Goal: Task Accomplishment & Management: Complete application form

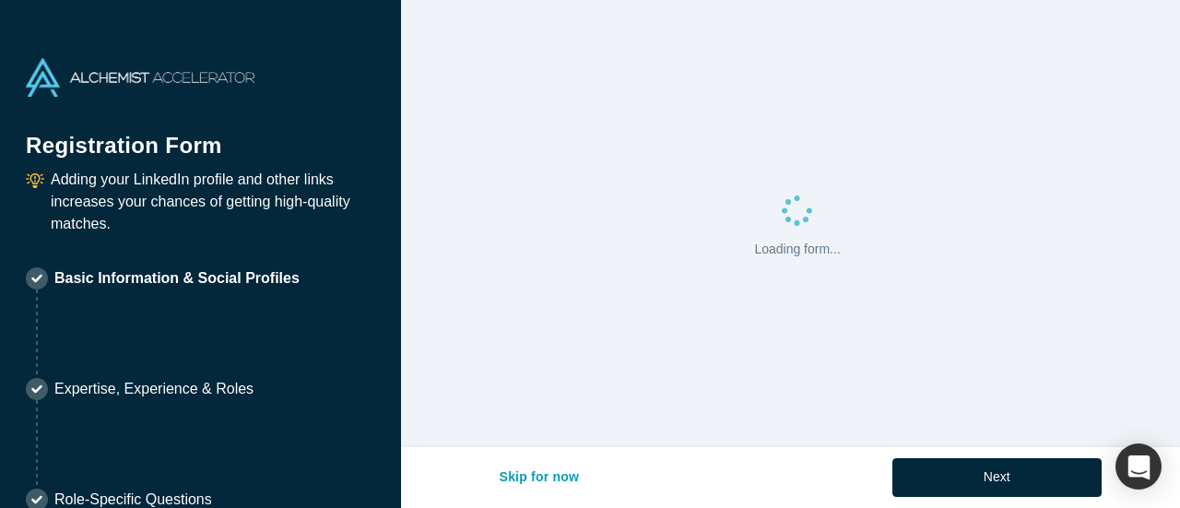
select select "US"
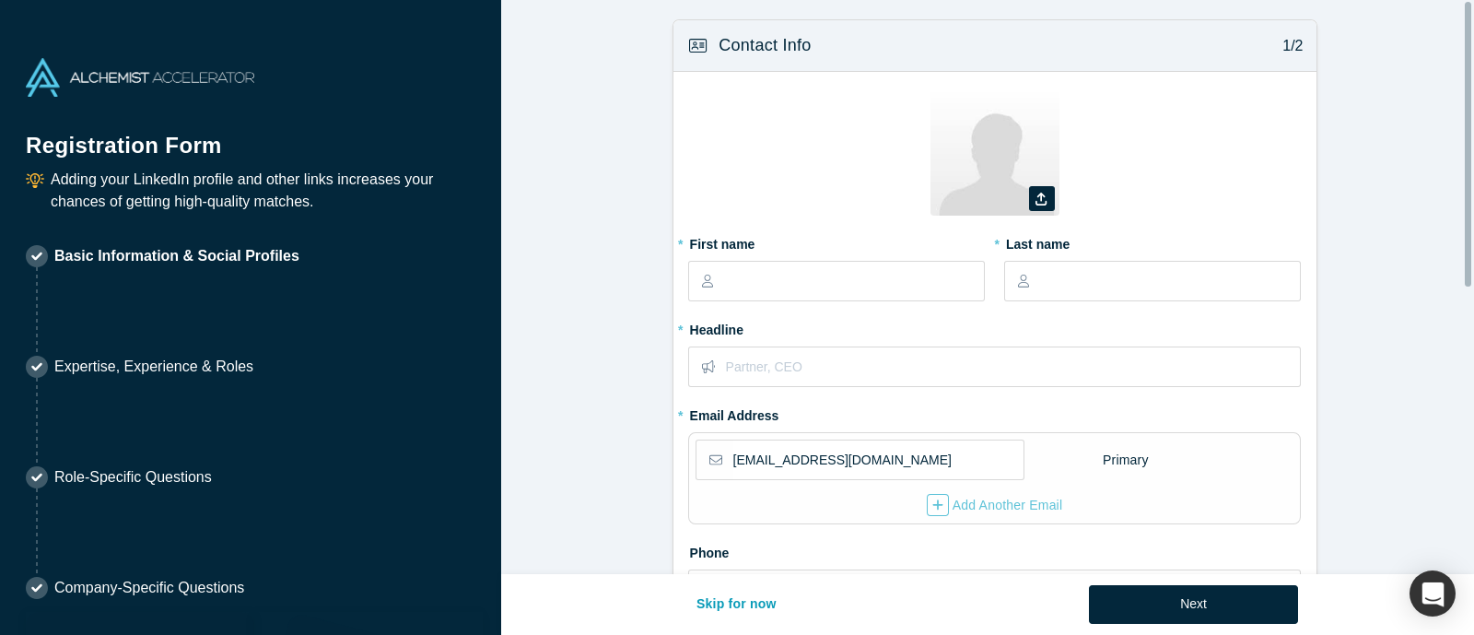
click at [600, 330] on form "Contact Info 1/2 Zoom Save Remove Upload New * First name * Last name * Headlin…" at bounding box center [994, 571] width 987 height 1105
click at [233, 215] on div "Adding your LinkedIn profile and other links increases your chances of getting …" at bounding box center [251, 201] width 450 height 64
click at [1179, 324] on form "Contact Info 1/2 Zoom Save Remove Upload New * First name * Last name * Headlin…" at bounding box center [994, 571] width 987 height 1105
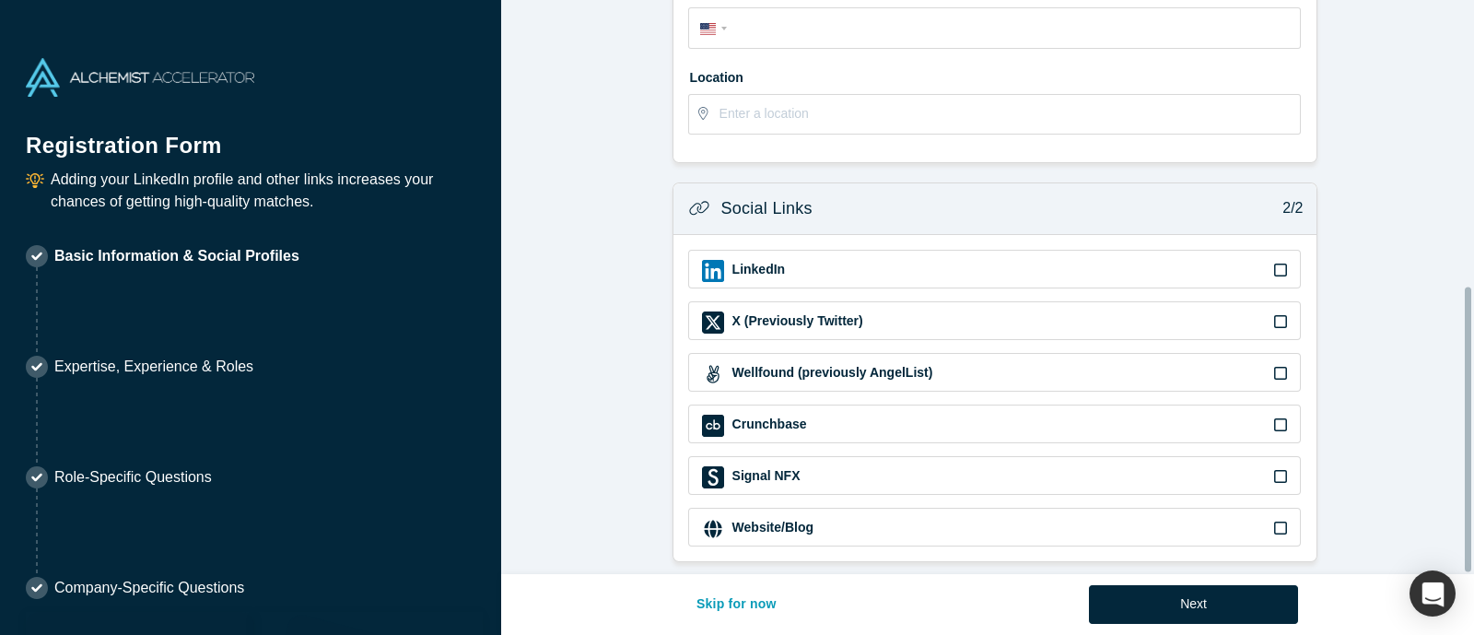
scroll to position [576, 0]
click at [1179, 147] on form "Contact Info 1/2 Zoom Save Remove Upload New * First name * Last name * Headlin…" at bounding box center [994, 9] width 987 height 1105
click at [651, 378] on form "Contact Info 1/2 Zoom Save Remove Upload New * First name * Last name * Headlin…" at bounding box center [994, 9] width 987 height 1105
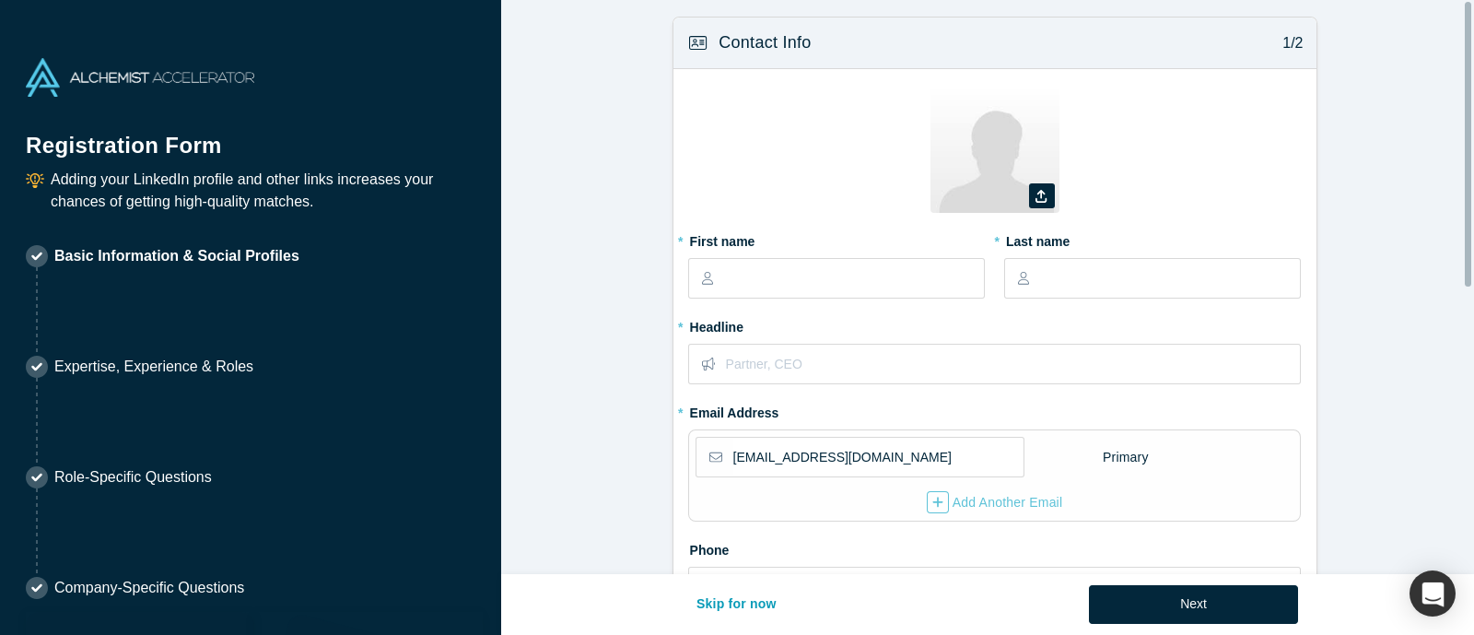
scroll to position [0, 0]
click at [824, 280] on input "text" at bounding box center [853, 281] width 259 height 39
type input "[PERSON_NAME]"
click at [1069, 277] on input "text" at bounding box center [1169, 281] width 259 height 39
type input "[PERSON_NAME]"
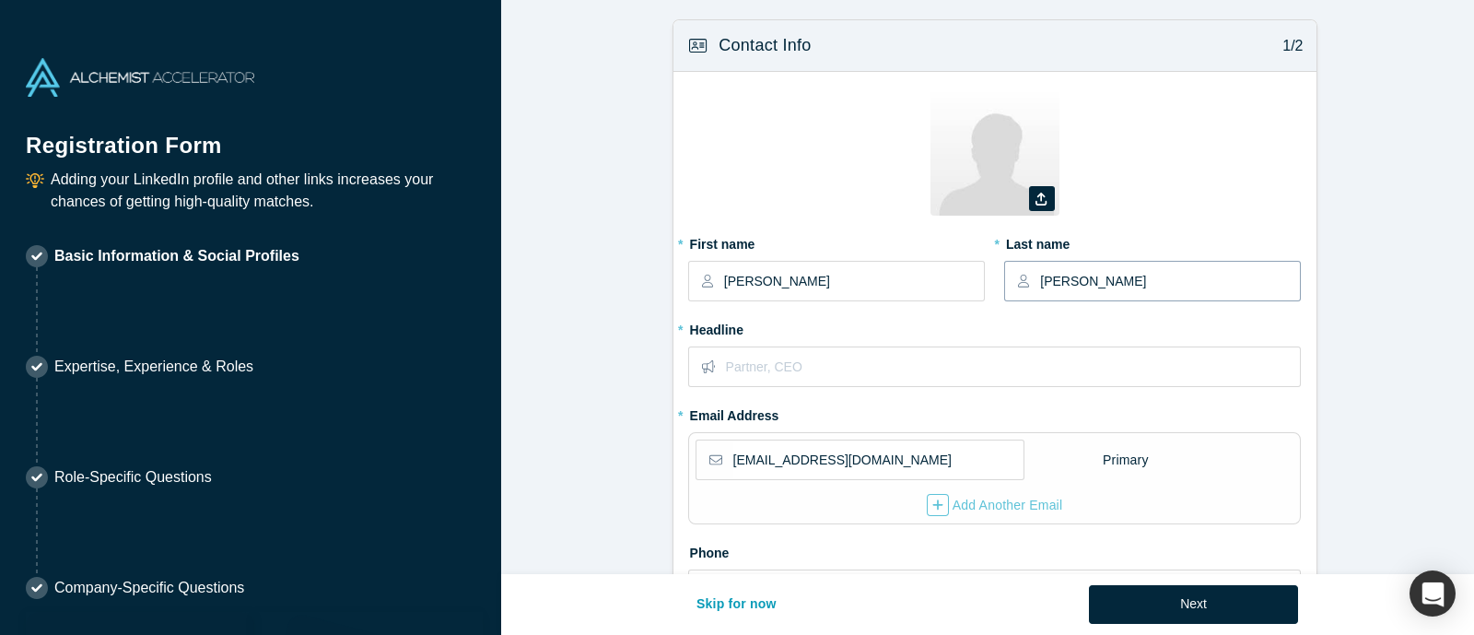
select select "IN"
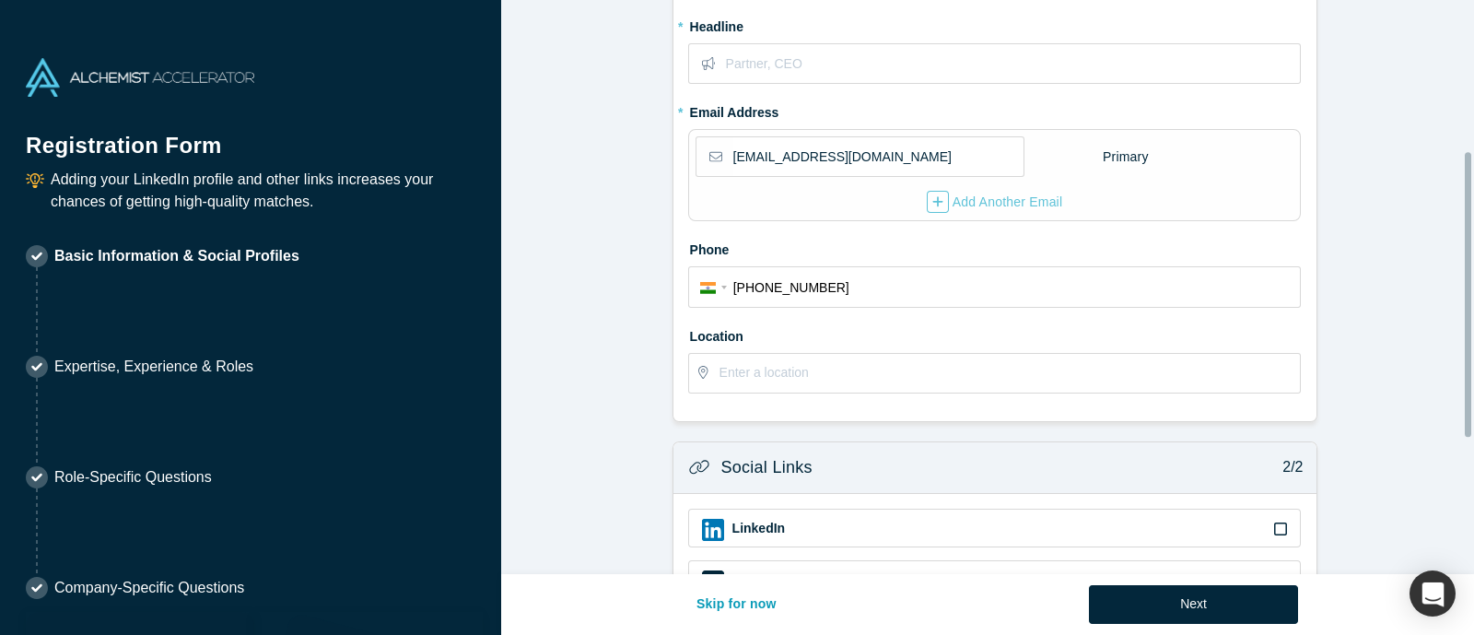
type input "[PHONE_NUMBER]"
click at [633, 375] on form "Contact Info 1/2 Zoom Save Remove Upload New * First name [PERSON_NAME] * Last …" at bounding box center [994, 268] width 987 height 1105
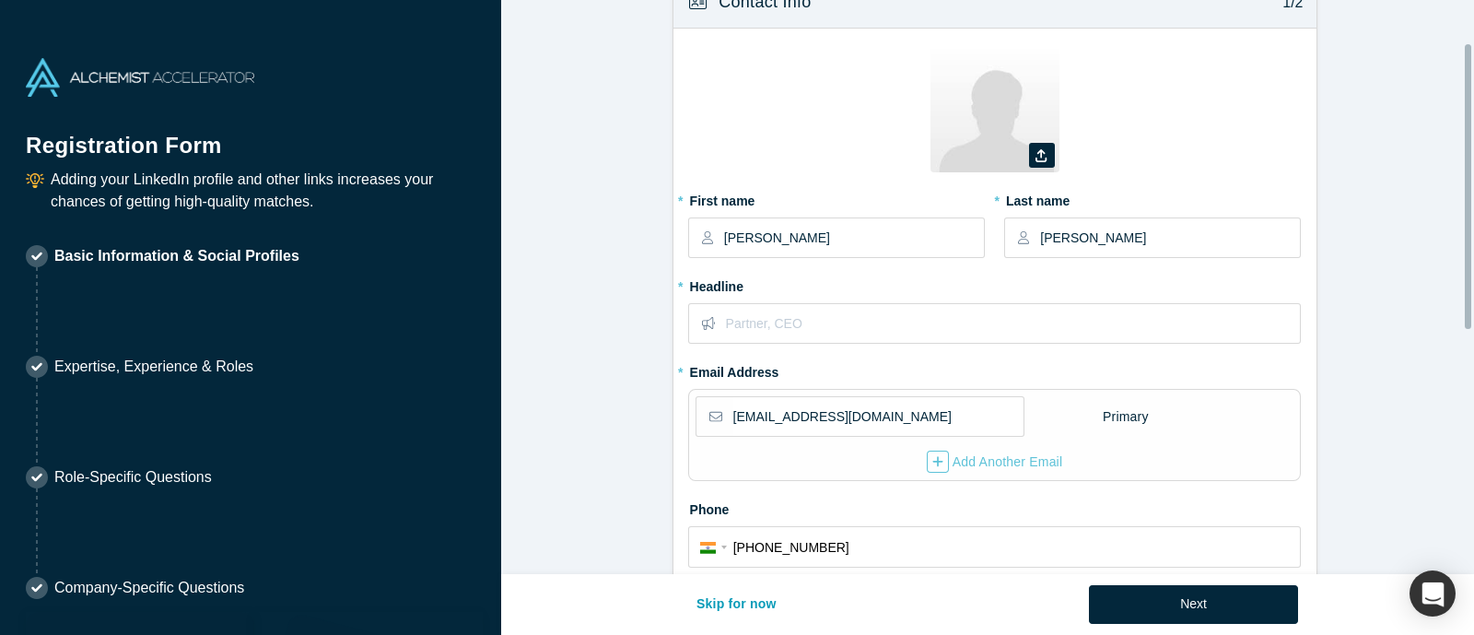
scroll to position [0, 0]
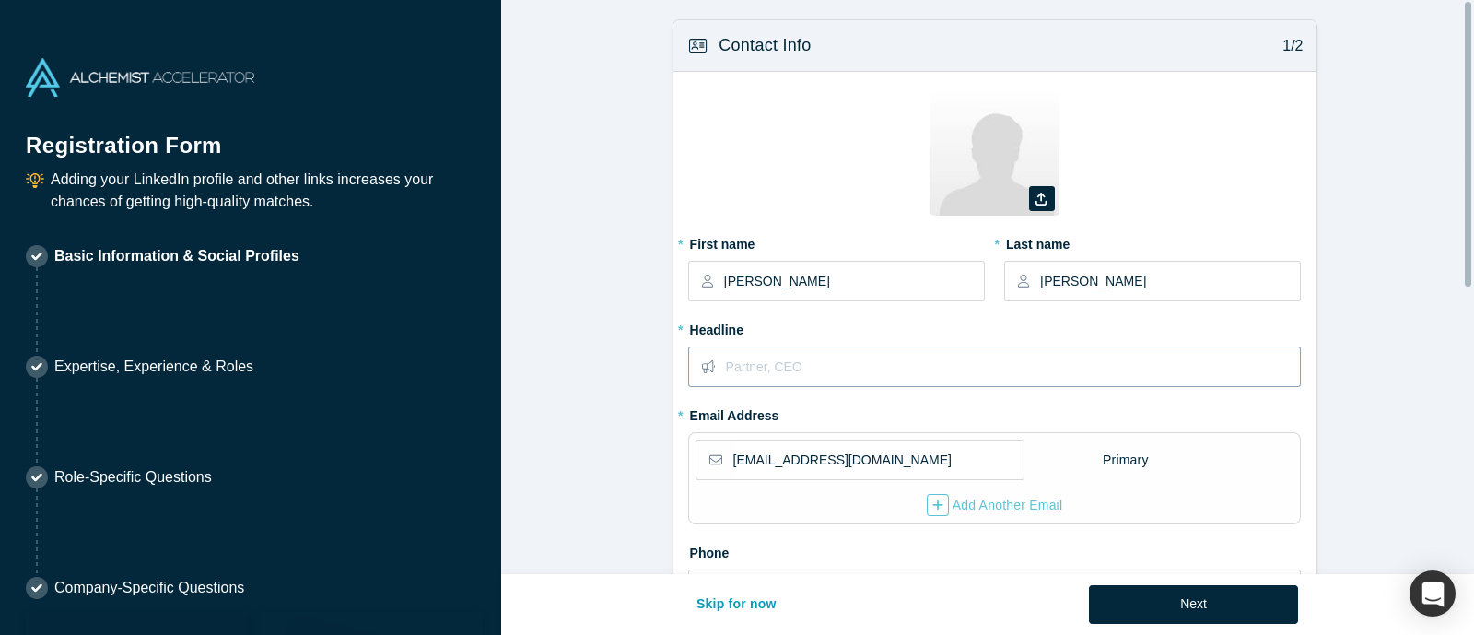
click at [820, 380] on input "text" at bounding box center [1013, 366] width 574 height 39
type input "Analyst"
click at [579, 507] on form "Contact Info 1/2 Zoom Save Remove Upload New * First name [PERSON_NAME] * Last …" at bounding box center [994, 571] width 987 height 1105
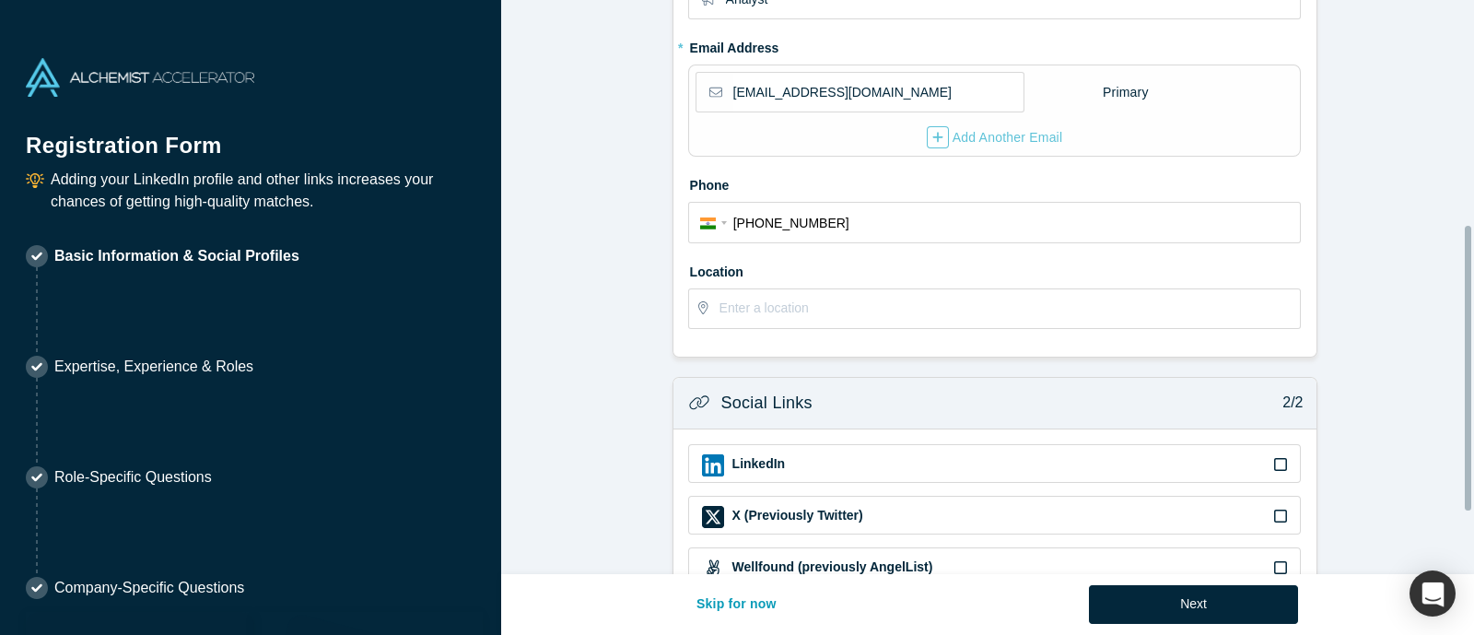
scroll to position [507, 0]
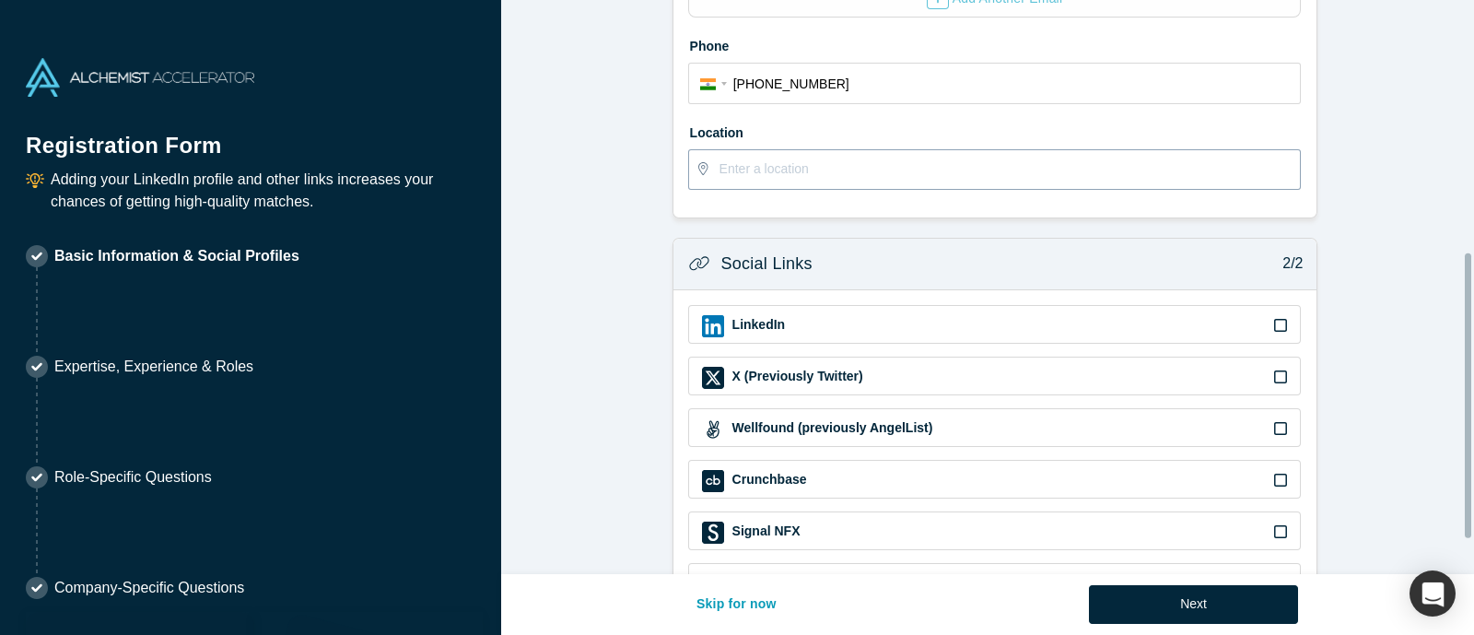
click at [942, 163] on input "text" at bounding box center [1010, 169] width 581 height 39
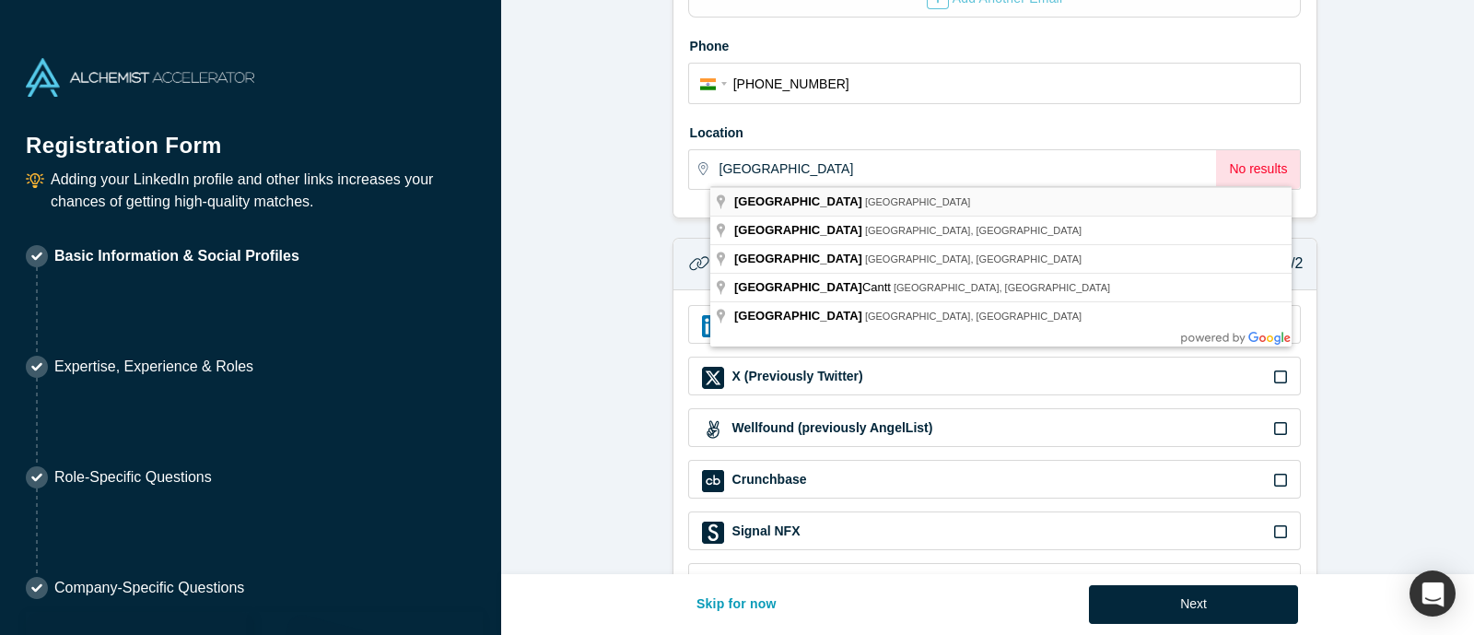
type input "[GEOGRAPHIC_DATA], [GEOGRAPHIC_DATA]"
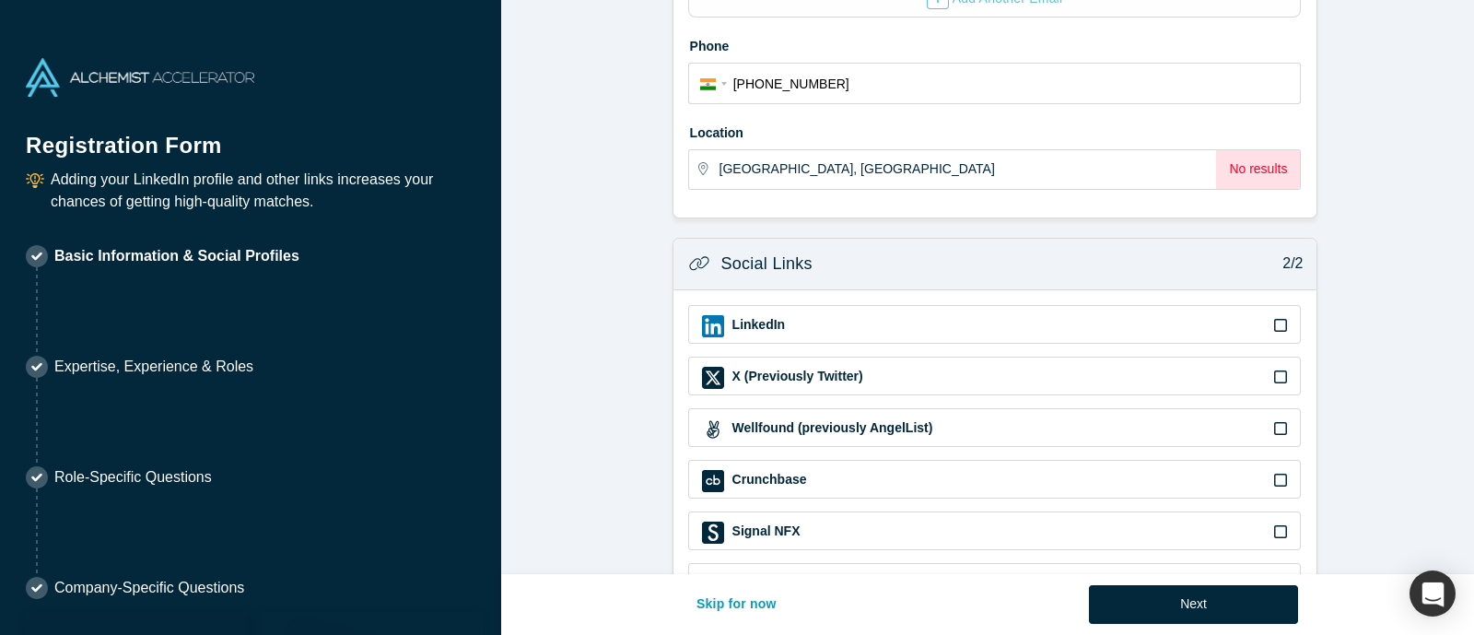
click at [674, 264] on div "Social Links 2/2" at bounding box center [995, 265] width 643 height 52
click at [830, 151] on input "[GEOGRAPHIC_DATA], [GEOGRAPHIC_DATA]" at bounding box center [1010, 169] width 581 height 39
click at [617, 338] on form "Contact Info 1/2 Zoom Save Remove Upload New * First name [PERSON_NAME] * Last …" at bounding box center [994, 65] width 987 height 1105
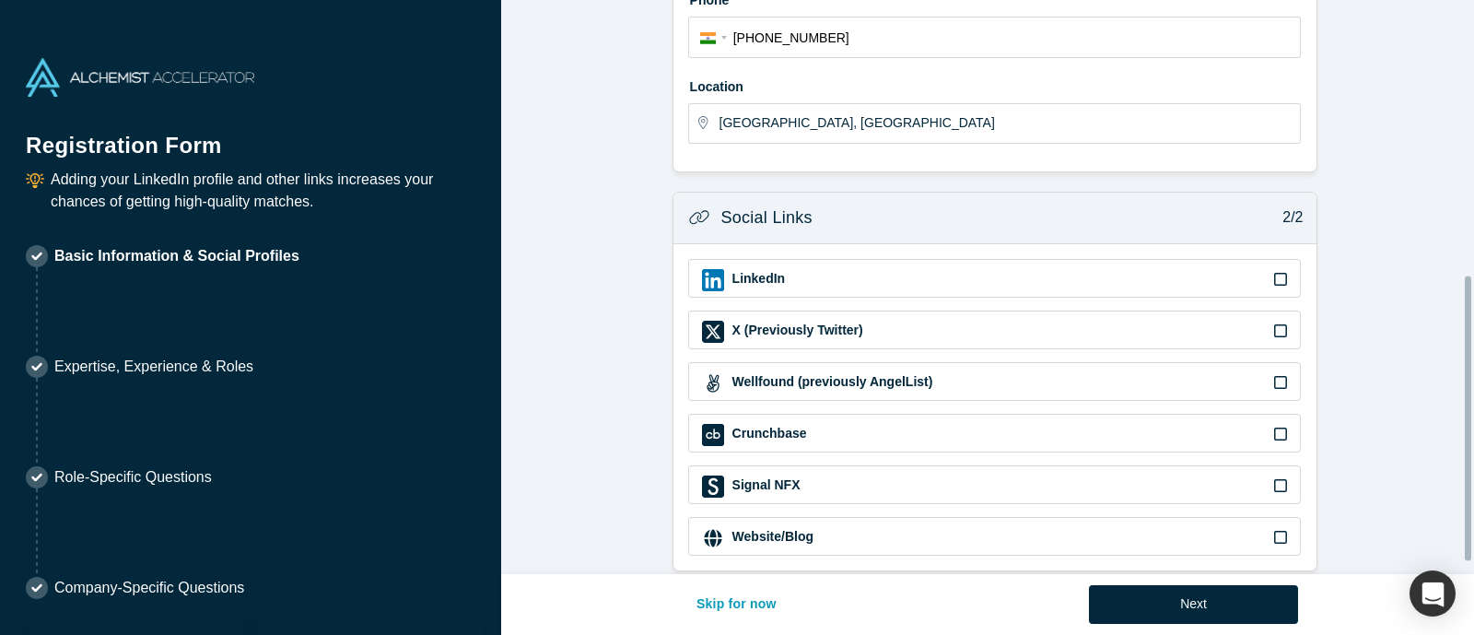
scroll to position [576, 0]
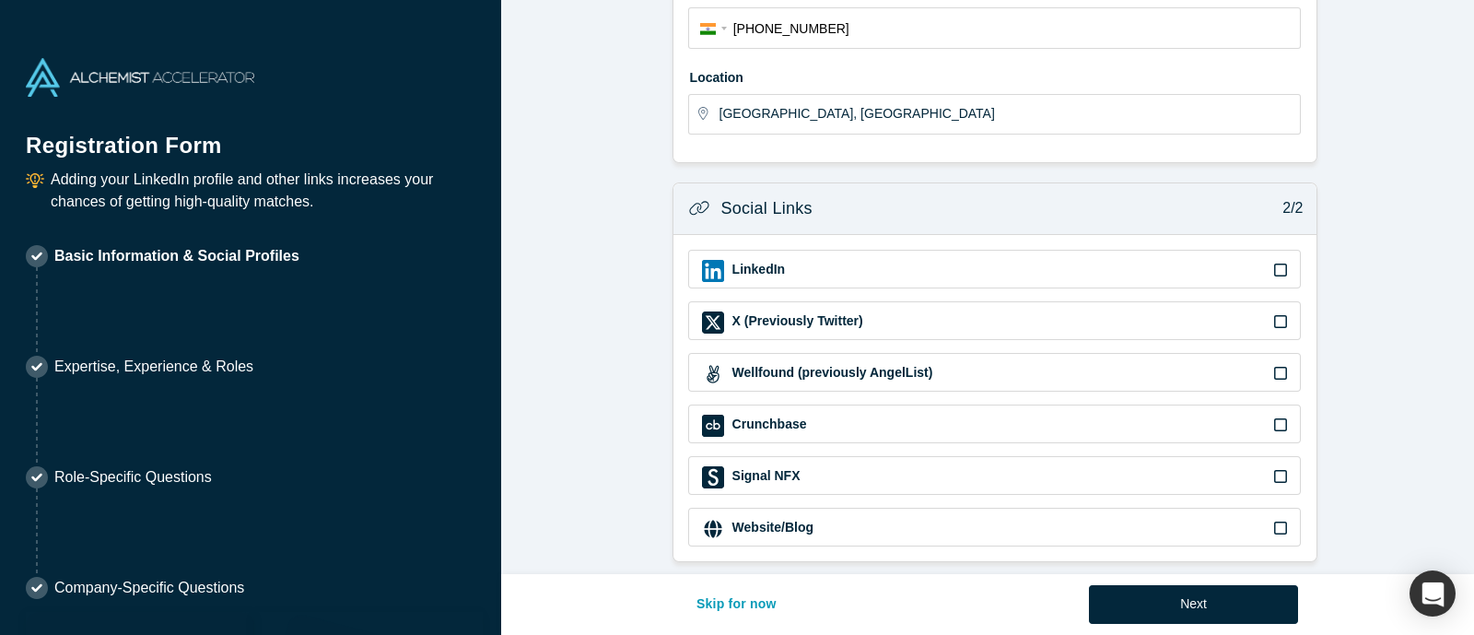
click at [819, 261] on div "LinkedIn" at bounding box center [995, 271] width 586 height 22
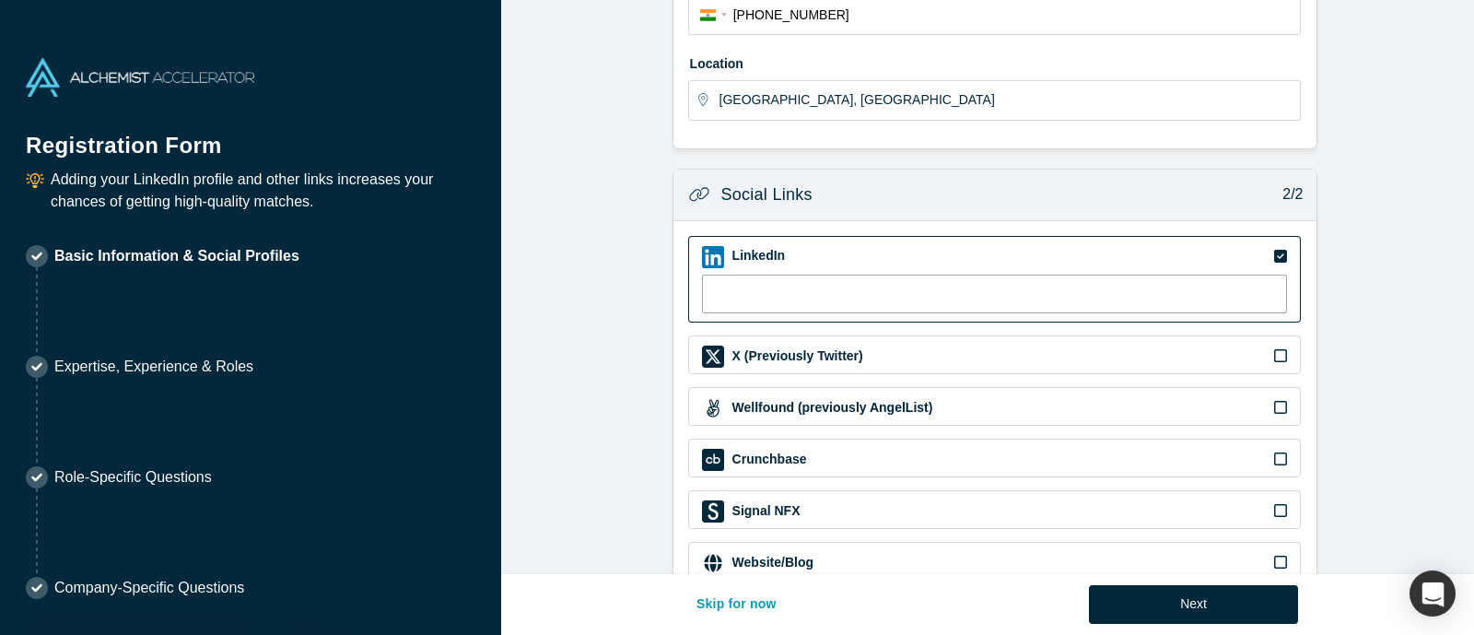
click at [885, 279] on input at bounding box center [995, 294] width 586 height 39
click at [648, 358] on form "Contact Info 1/2 Zoom Save Remove Upload New * First name [PERSON_NAME] * Last …" at bounding box center [994, 19] width 987 height 1153
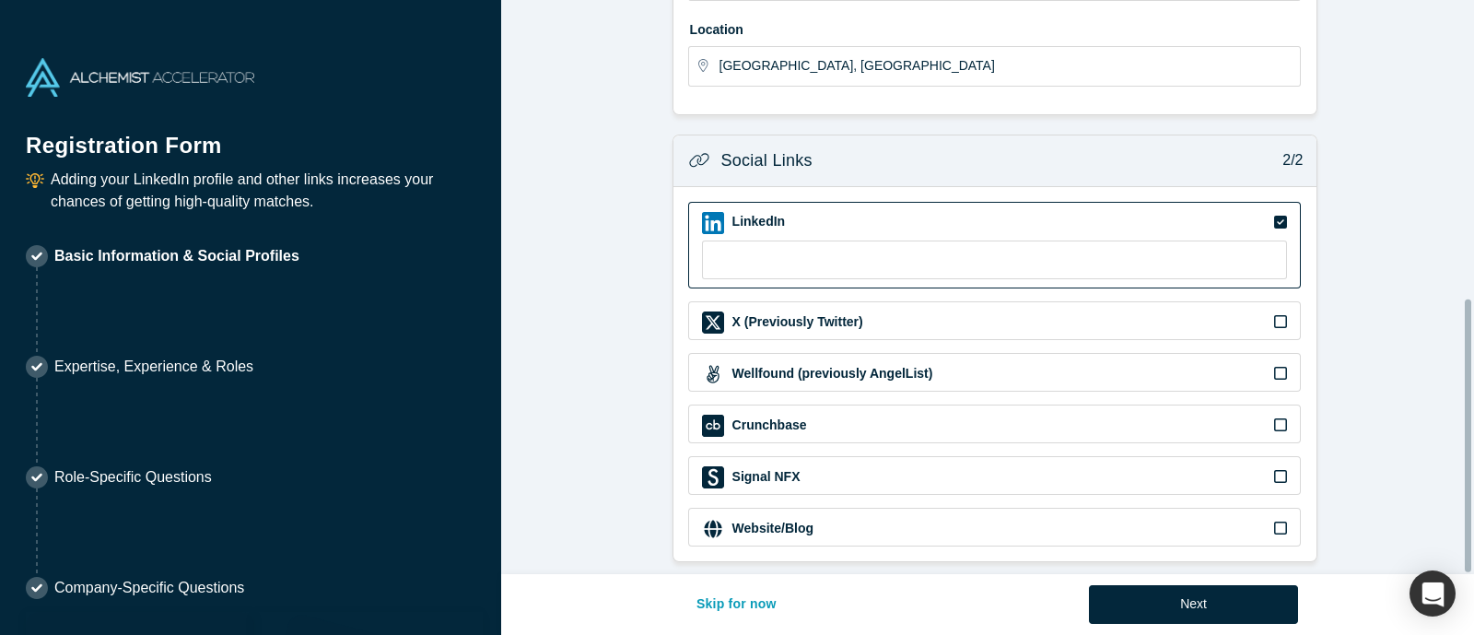
scroll to position [625, 0]
click at [908, 311] on div "X (Previously Twitter)" at bounding box center [995, 322] width 586 height 22
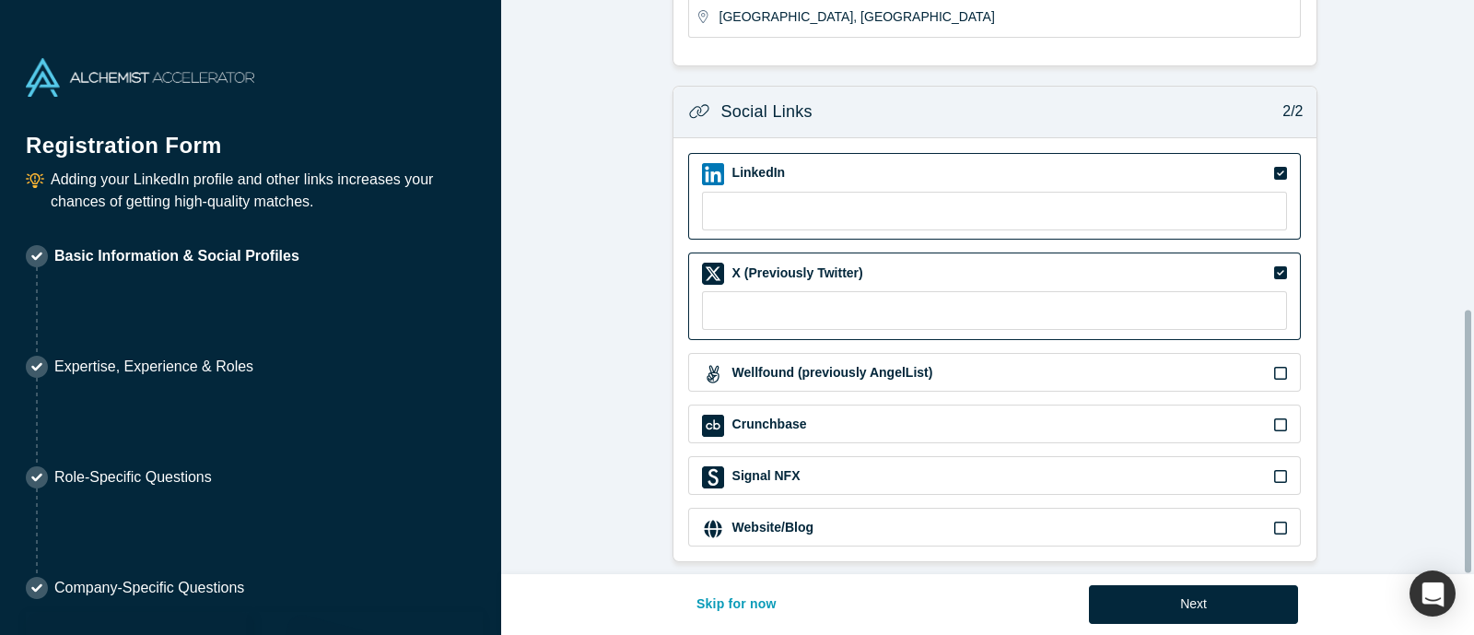
scroll to position [673, 0]
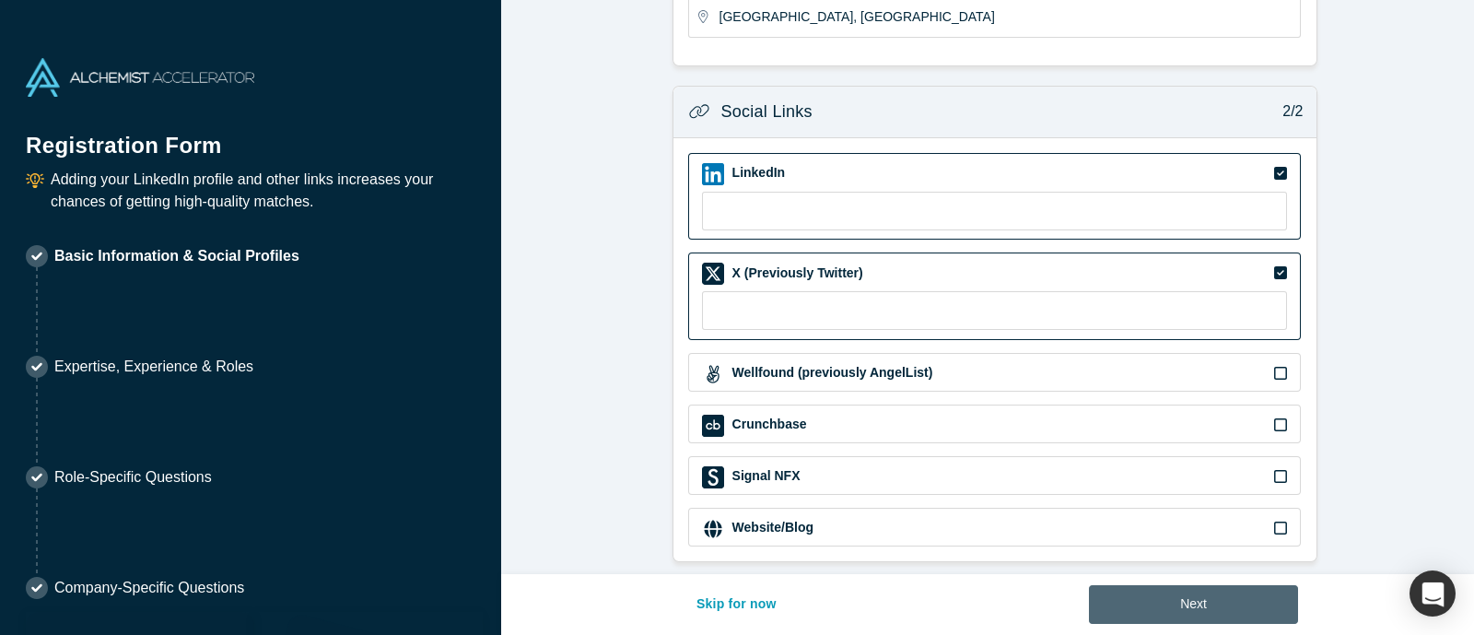
click at [1179, 507] on button "Next" at bounding box center [1193, 604] width 209 height 39
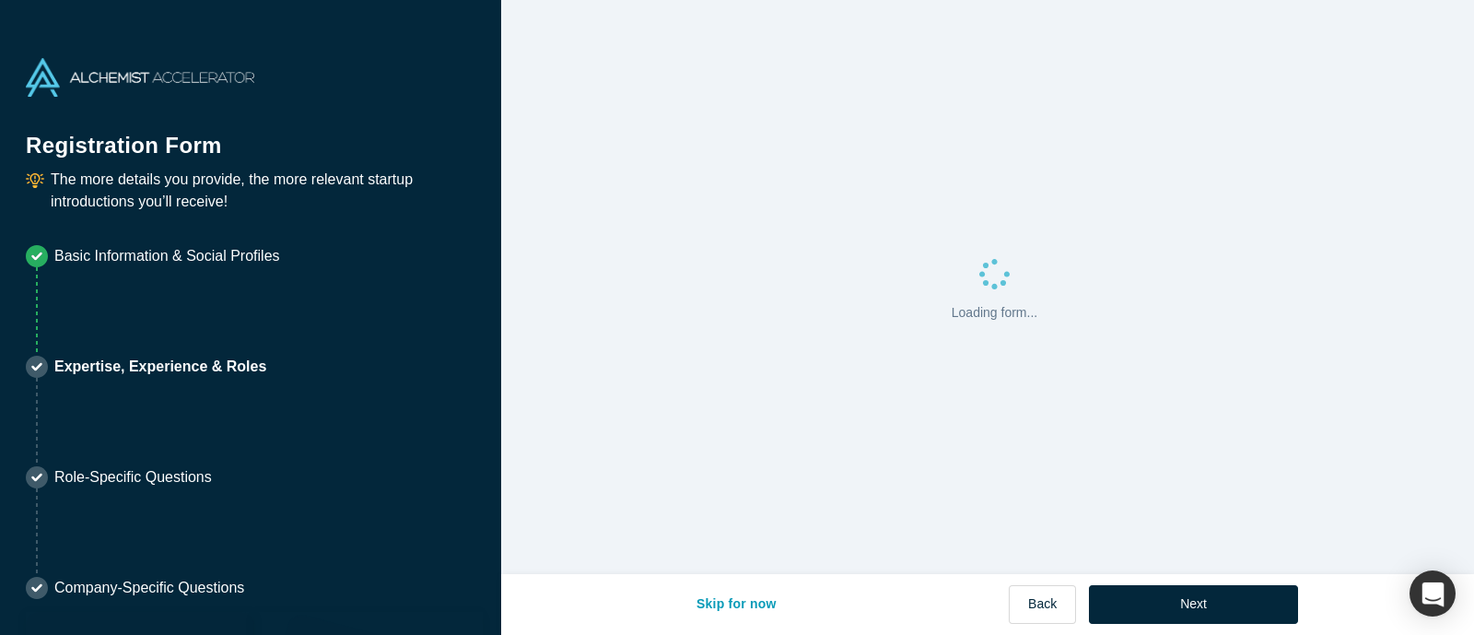
scroll to position [0, 0]
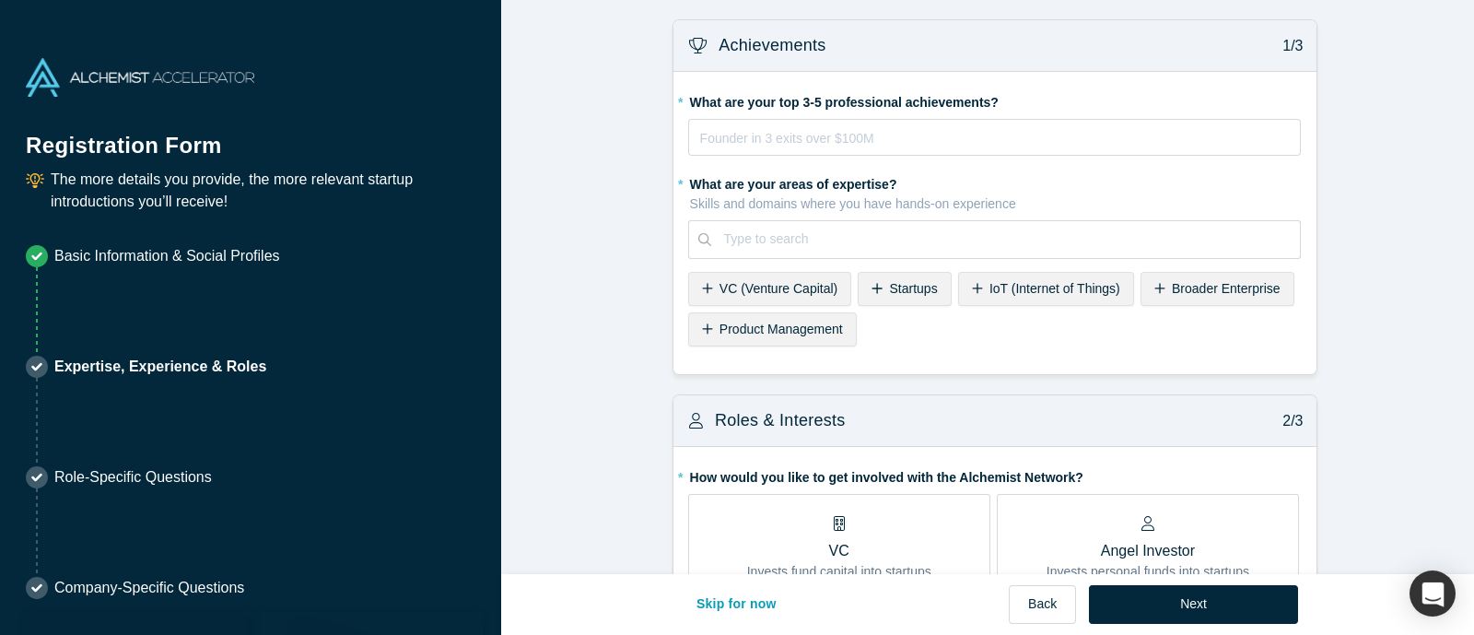
click at [688, 228] on div "Type to search" at bounding box center [995, 239] width 614 height 39
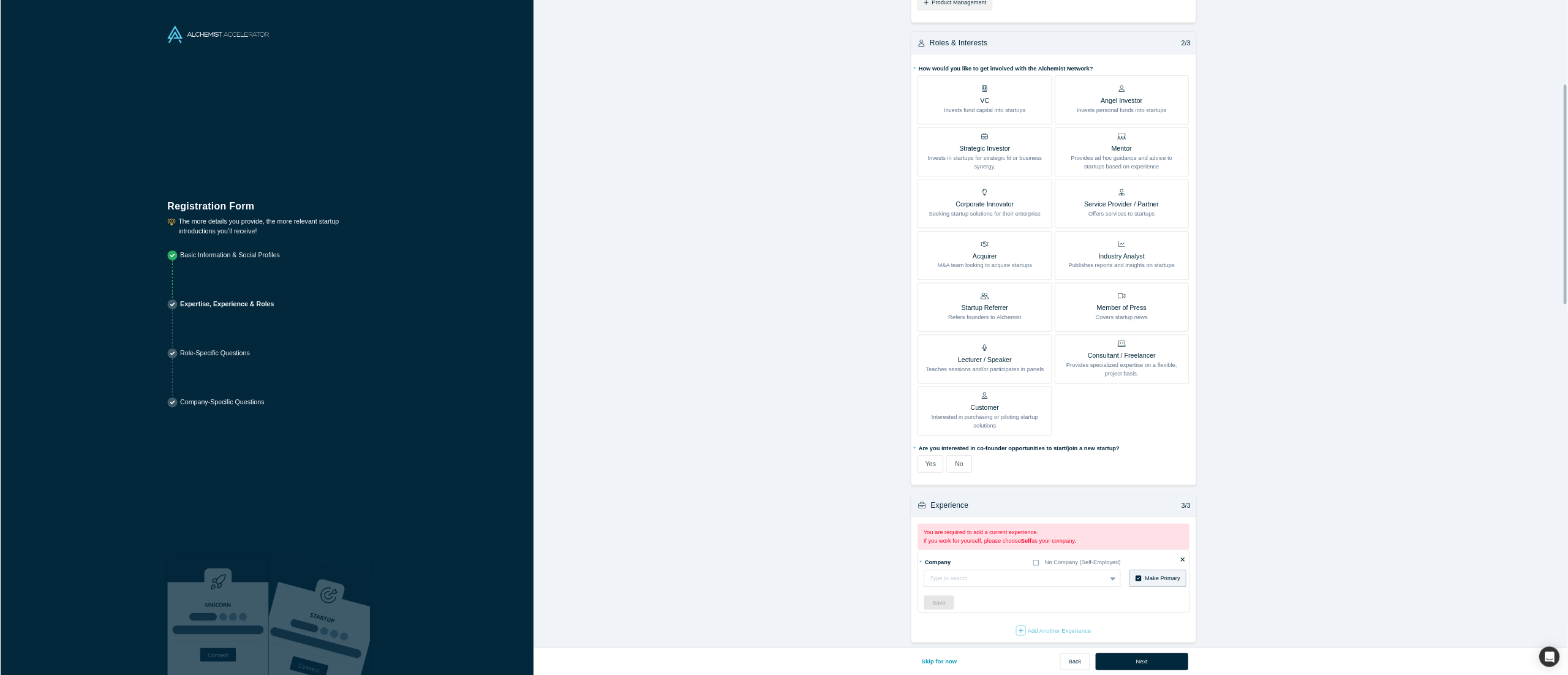
scroll to position [239, 0]
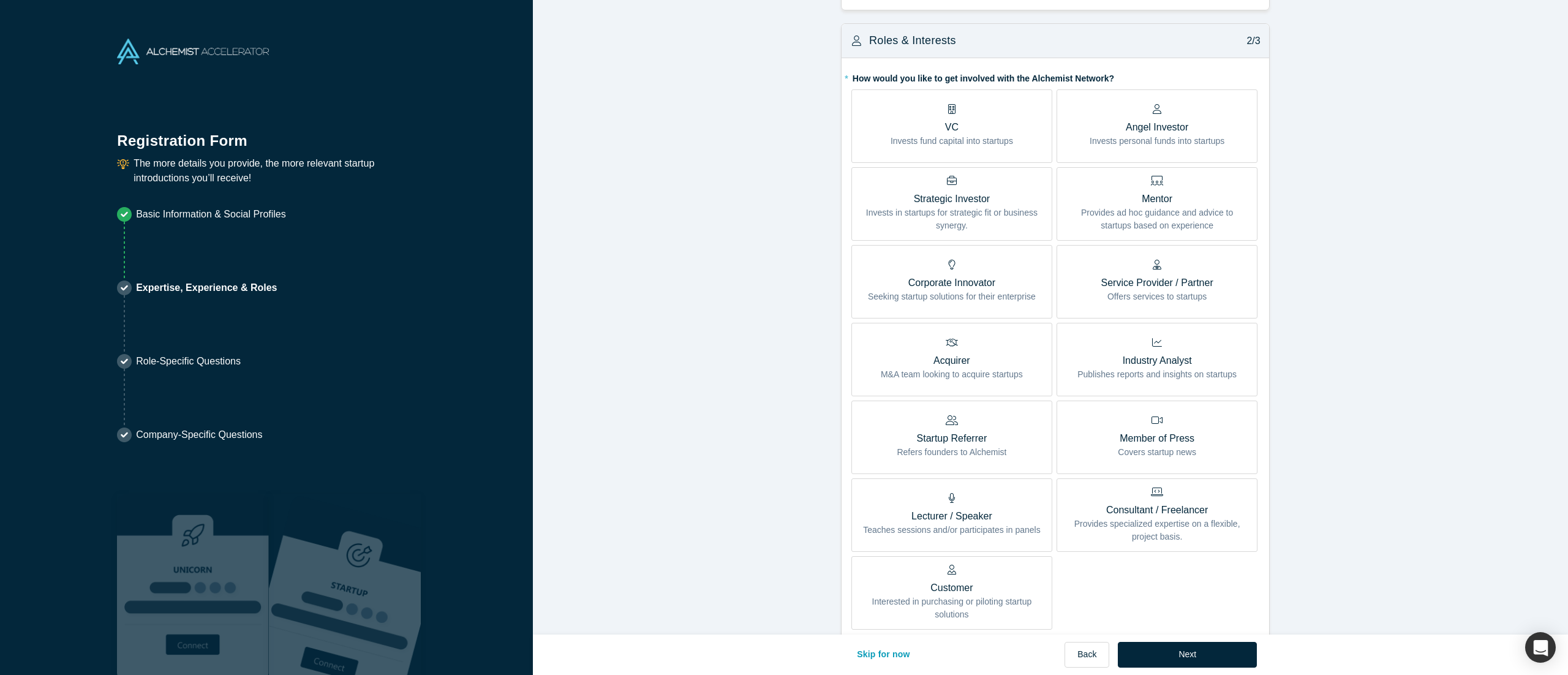
click at [784, 248] on form "Achievements 1/3 * What are your top 3-5 professional achievements? Founder in …" at bounding box center [1055, 357] width 1044 height 1167
click at [770, 337] on form "Achievements 1/3 * What are your top 3-5 professional achievements? Founder in …" at bounding box center [1055, 357] width 1044 height 1167
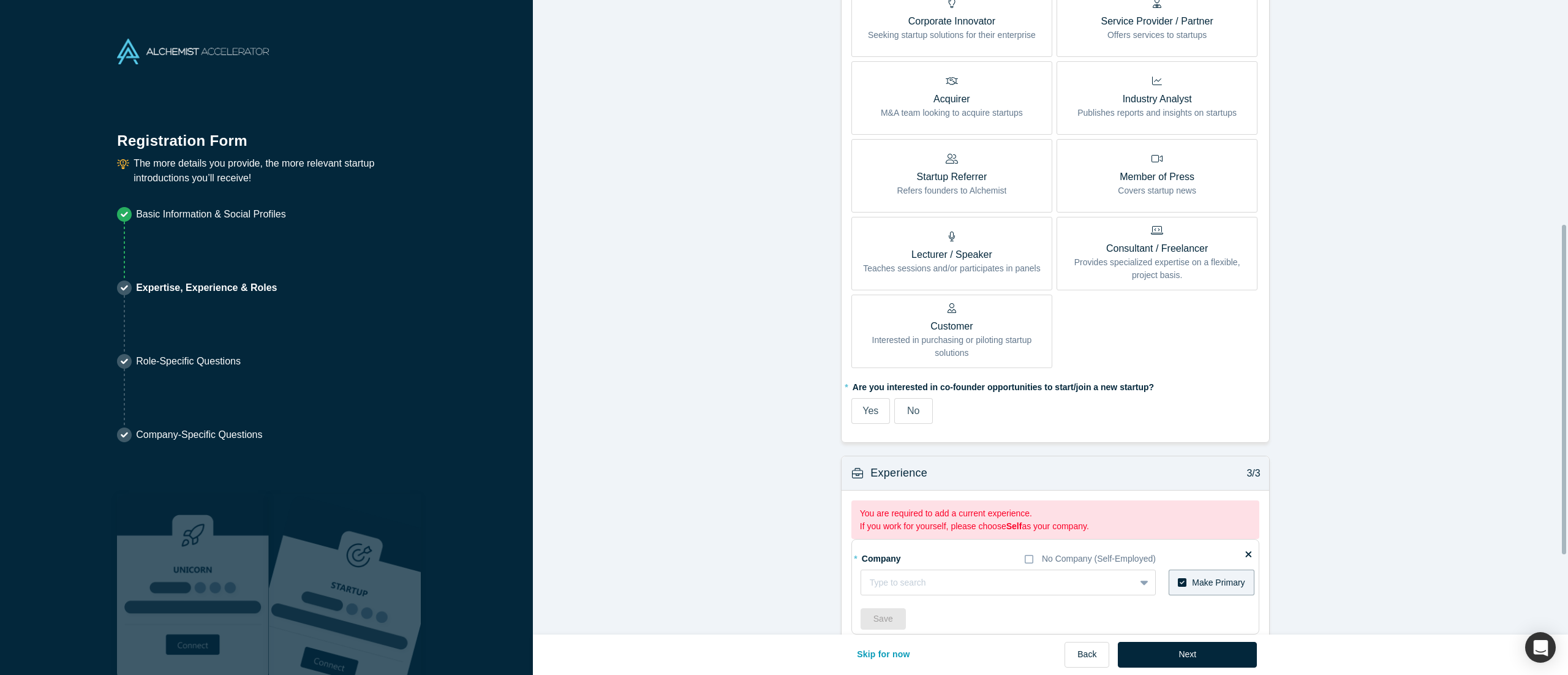
scroll to position [576, 0]
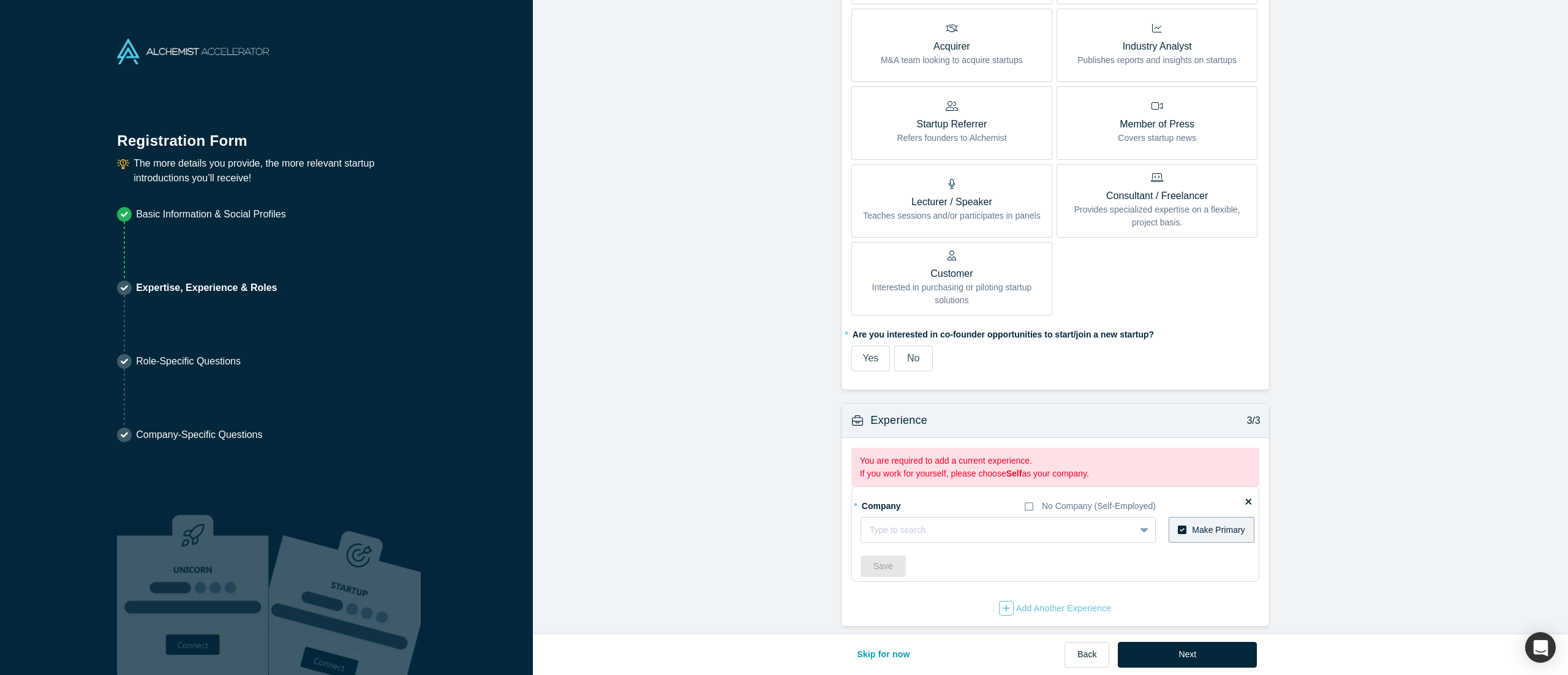
click at [784, 298] on form "Achievements 1/3 * What are your top 3-5 professional achievements? Founder in …" at bounding box center [1055, 43] width 1044 height 1167
click at [707, 337] on form "Achievements 1/3 * What are your top 3-5 professional achievements? Founder in …" at bounding box center [1055, 43] width 1044 height 1167
click at [784, 337] on form "Achievements 1/3 * What are your top 3-5 professional achievements? Founder in …" at bounding box center [1055, 43] width 1044 height 1167
click at [784, 337] on div "* Company No Company (Self-Employed) Type to search To pick up a draggable item…" at bounding box center [1058, 536] width 394 height 82
click at [784, 337] on div at bounding box center [986, 530] width 232 height 15
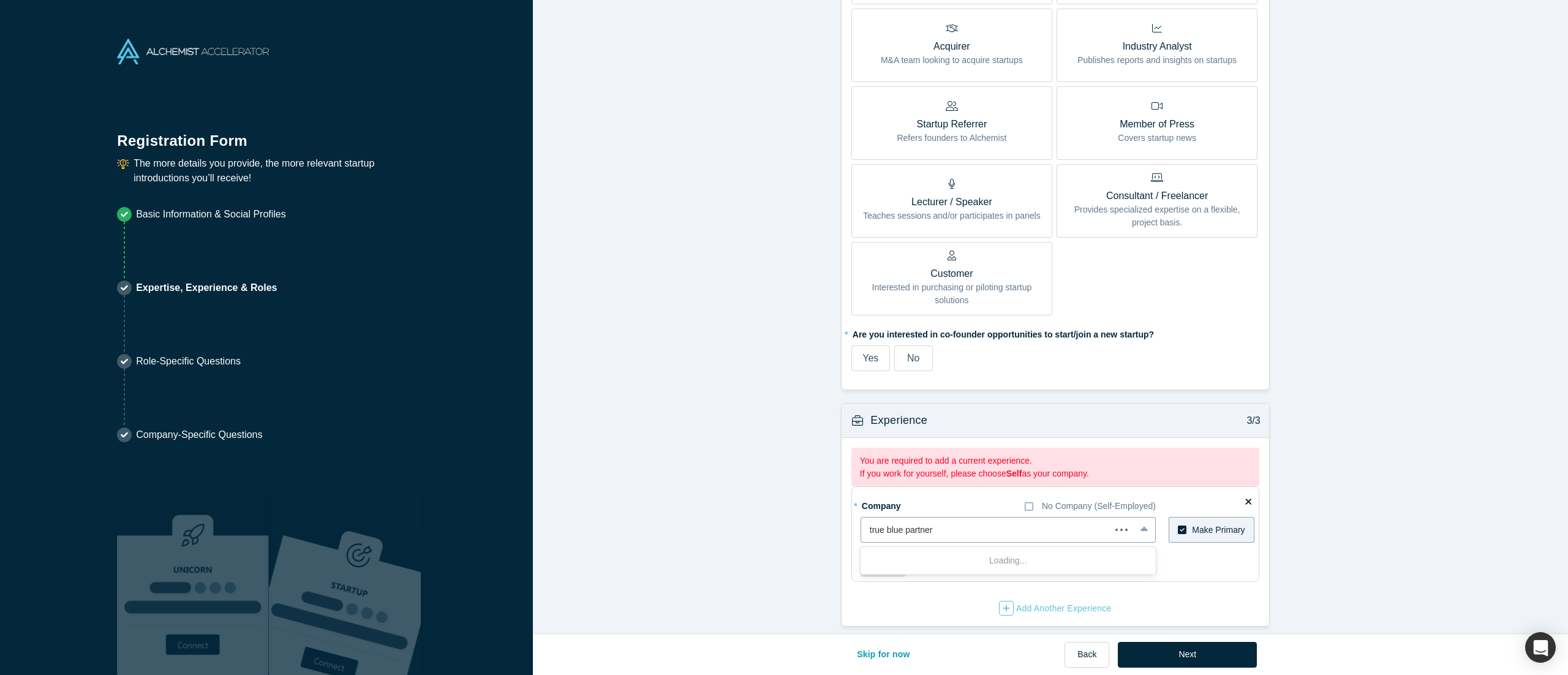
type input "true blue partners"
click at [784, 337] on div "True Blue Partners" at bounding box center [1008, 561] width 295 height 23
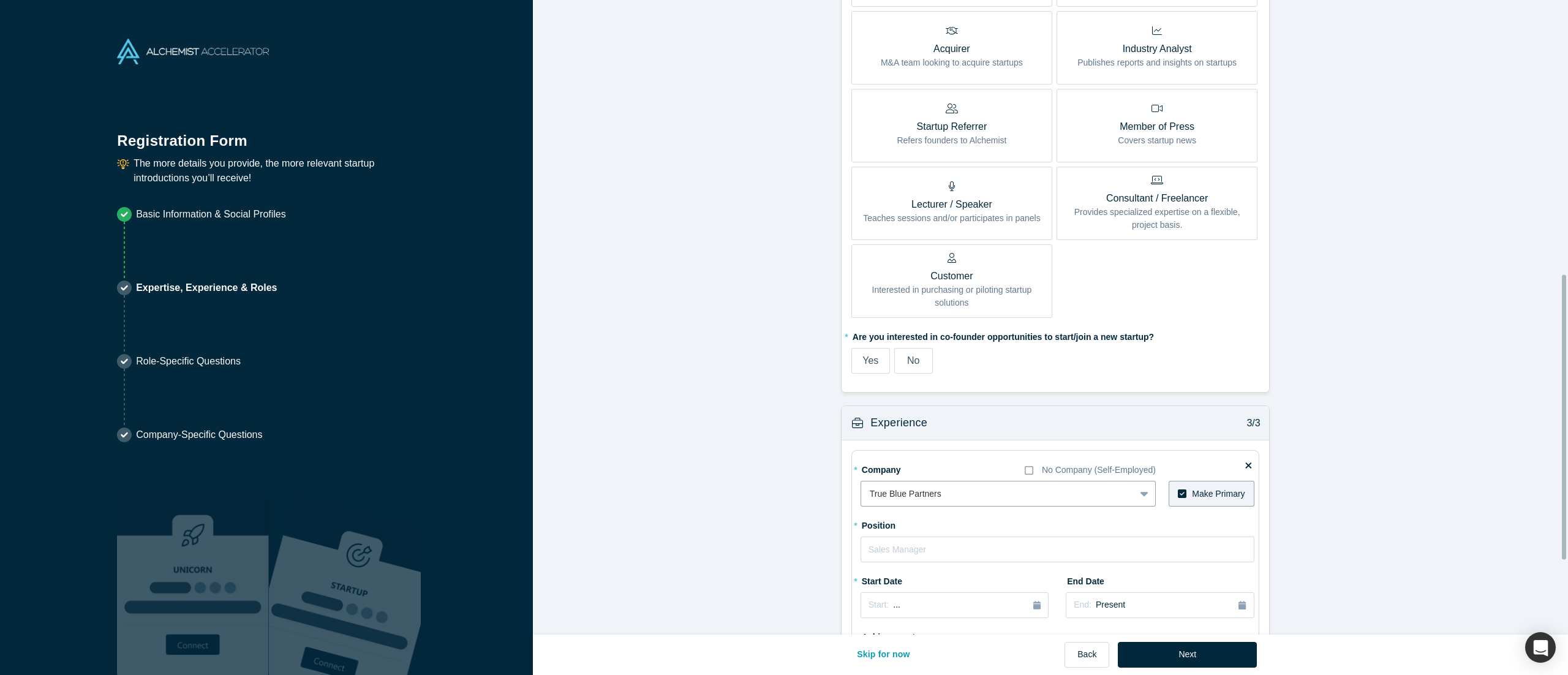
scroll to position [601, 0]
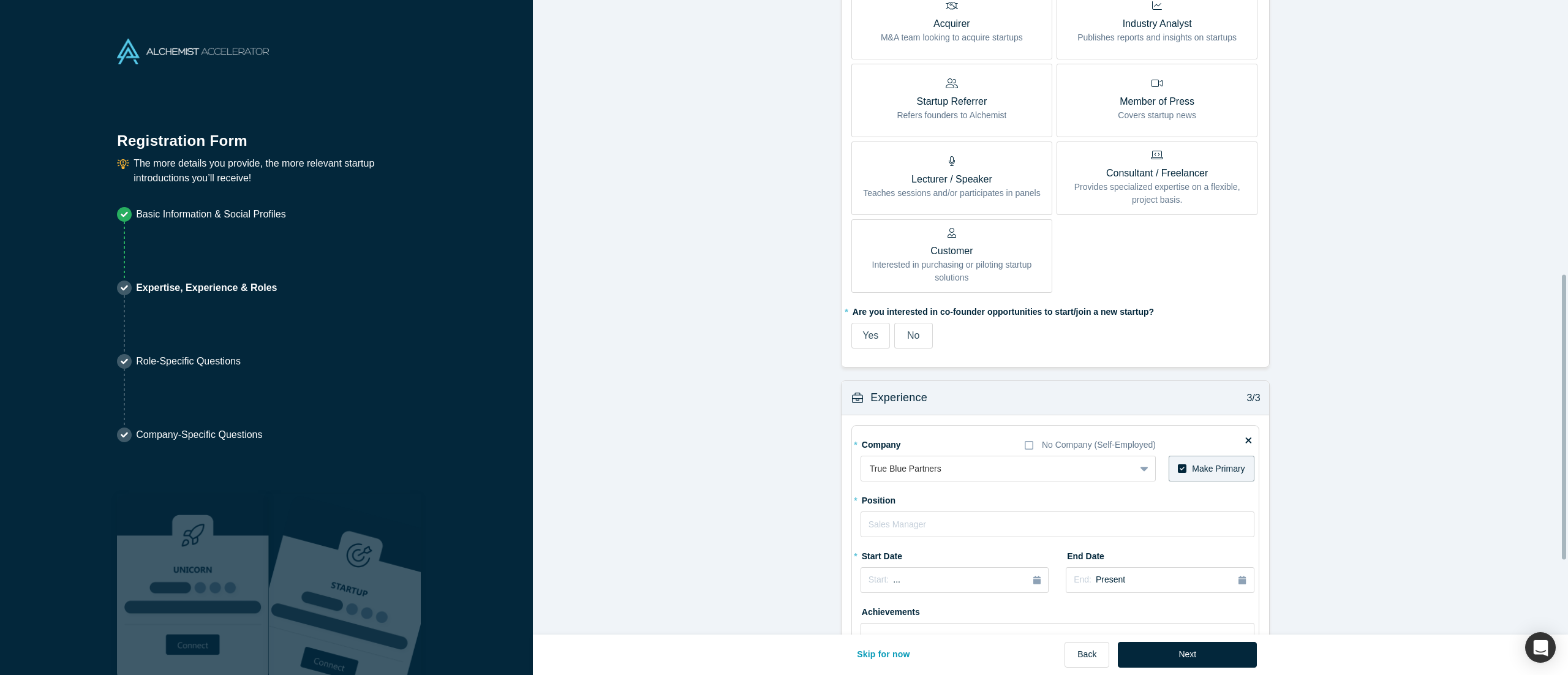
click at [784, 337] on form "Achievements 1/3 * What are your top 3-5 professional achievements? Founder in …" at bounding box center [1055, 88] width 1044 height 1355
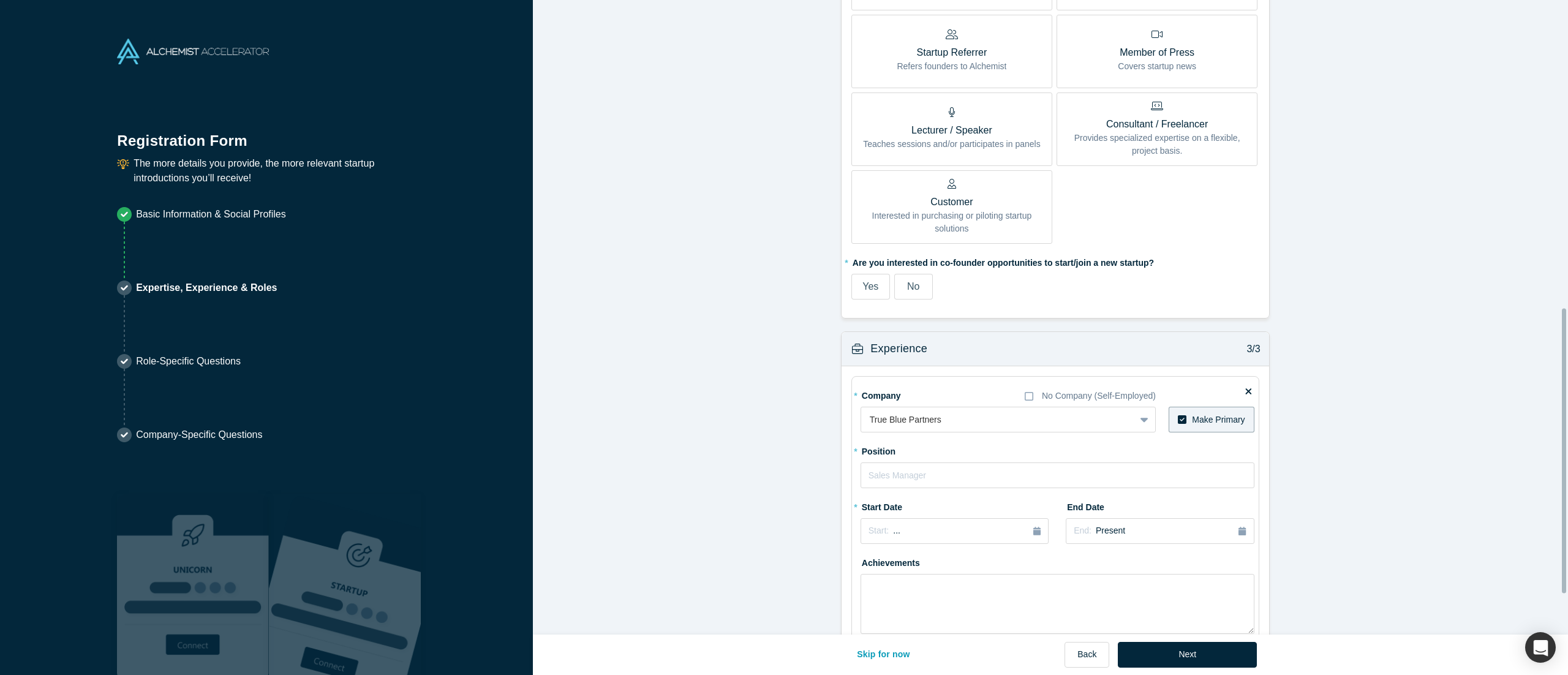
scroll to position [765, 0]
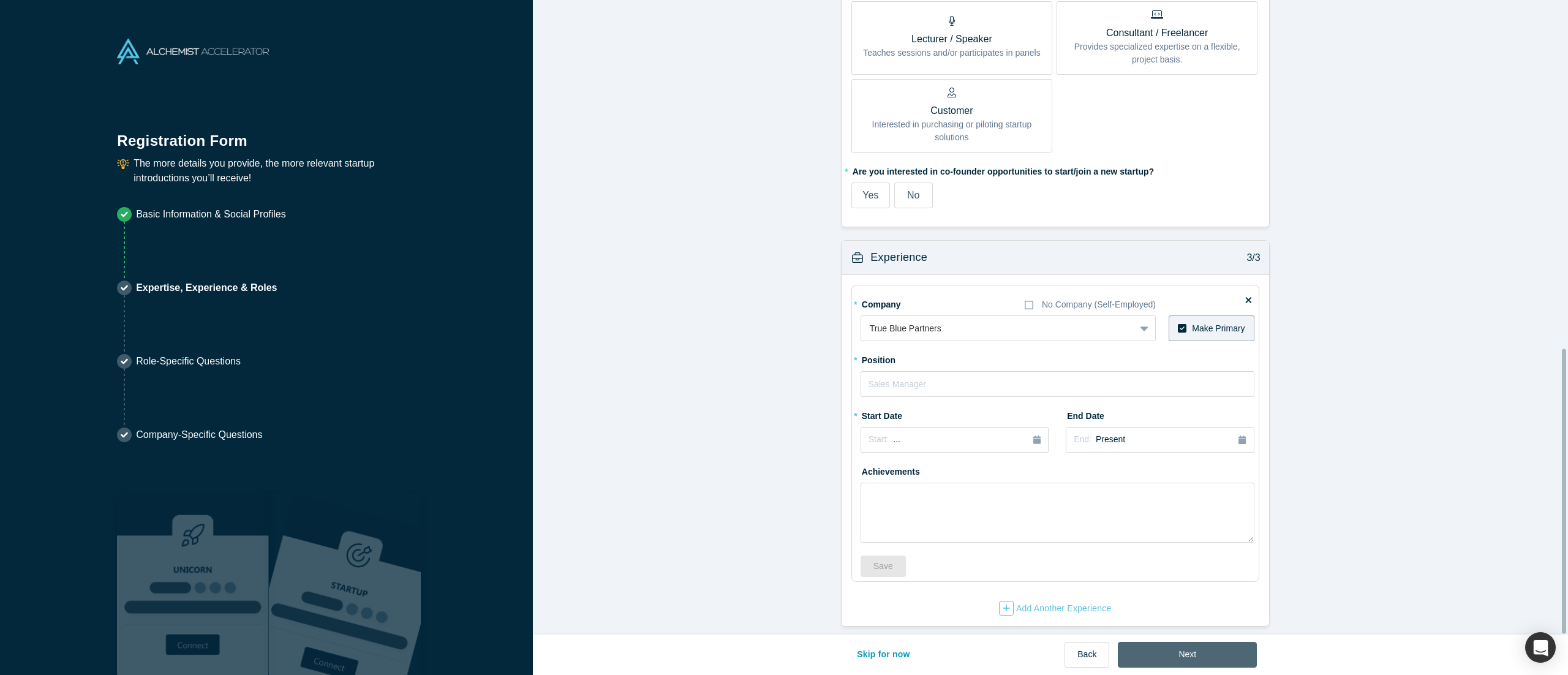
click at [784, 337] on button "Next" at bounding box center [1187, 654] width 139 height 26
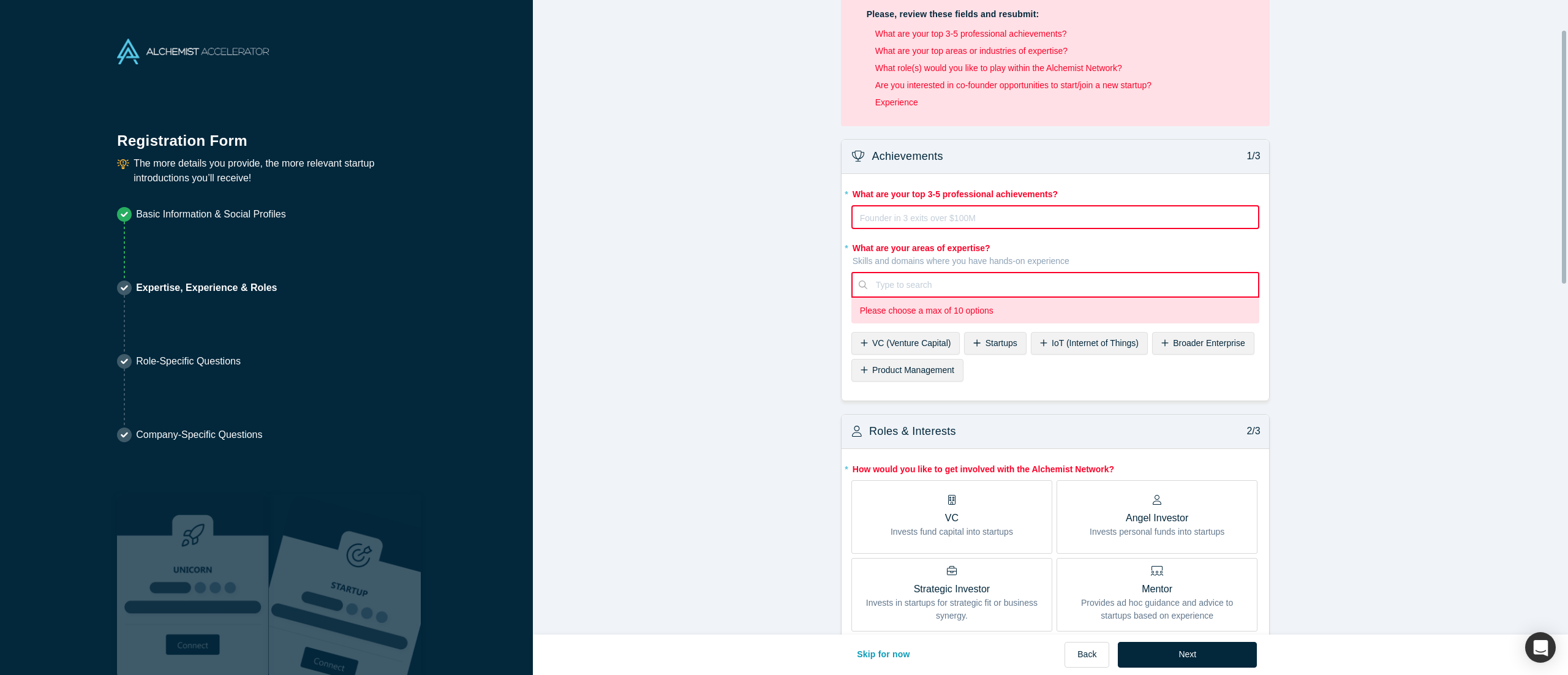
scroll to position [0, 0]
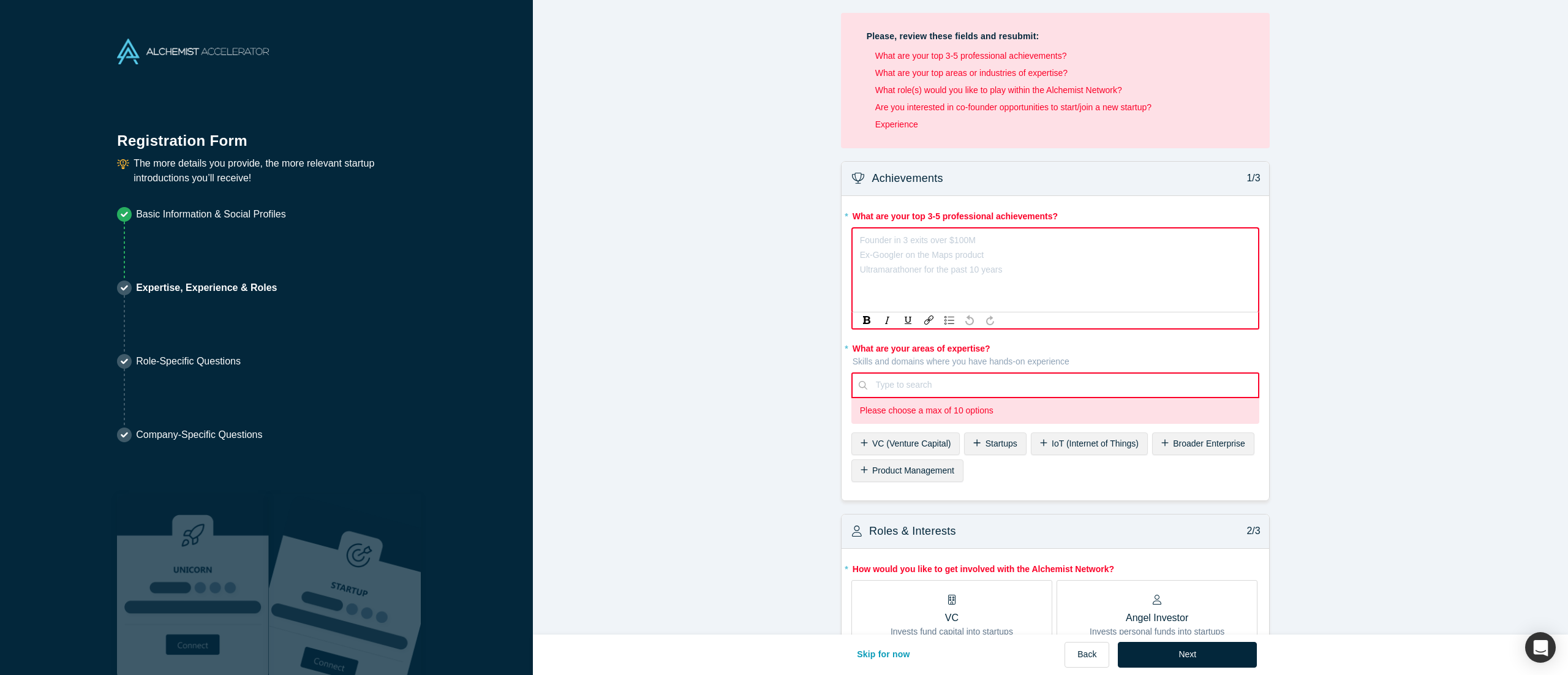
click at [784, 239] on div "rdw-editor" at bounding box center [1056, 240] width 390 height 15
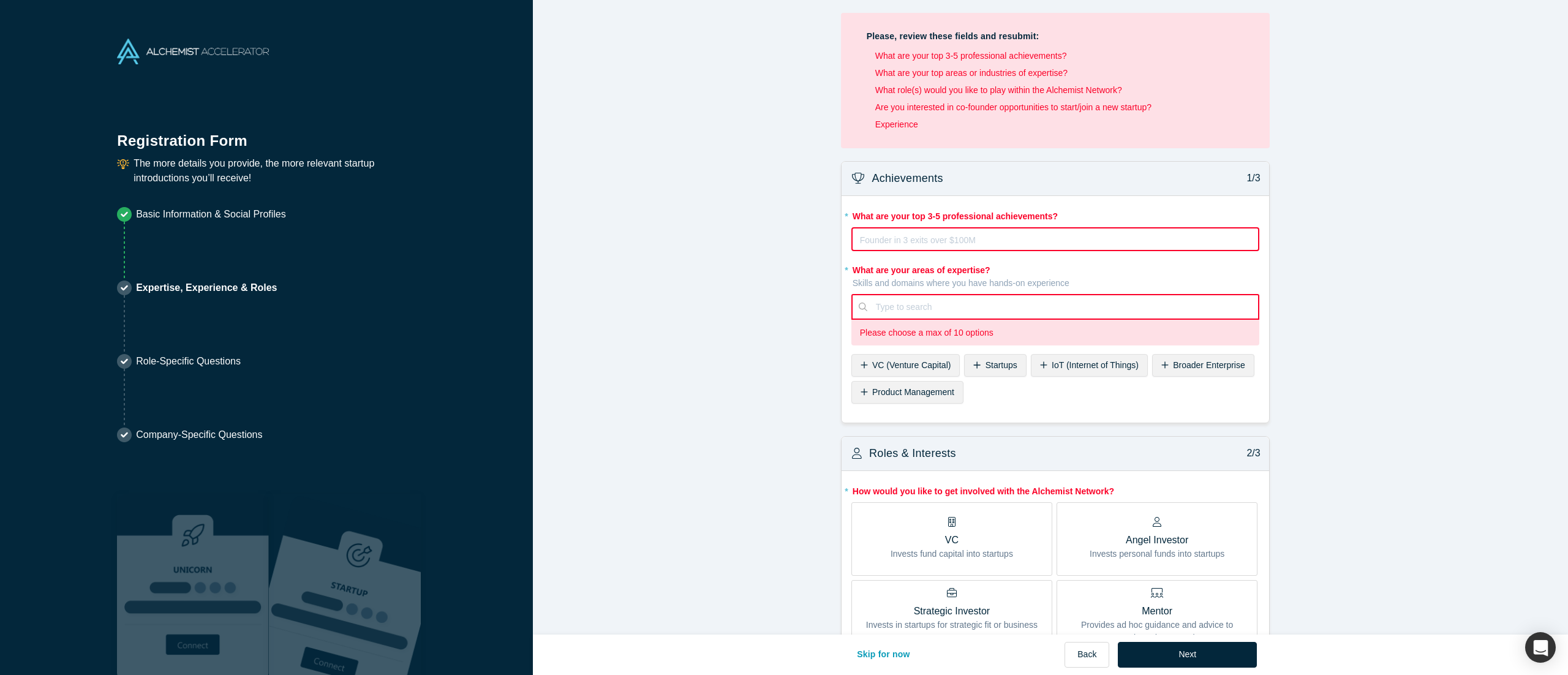
click at [784, 251] on div "Founder in 3 exits over $100M Ex-Googler on the Maps product Ultramarathoner fo…" at bounding box center [1056, 239] width 408 height 25
click at [784, 300] on div at bounding box center [1063, 307] width 374 height 15
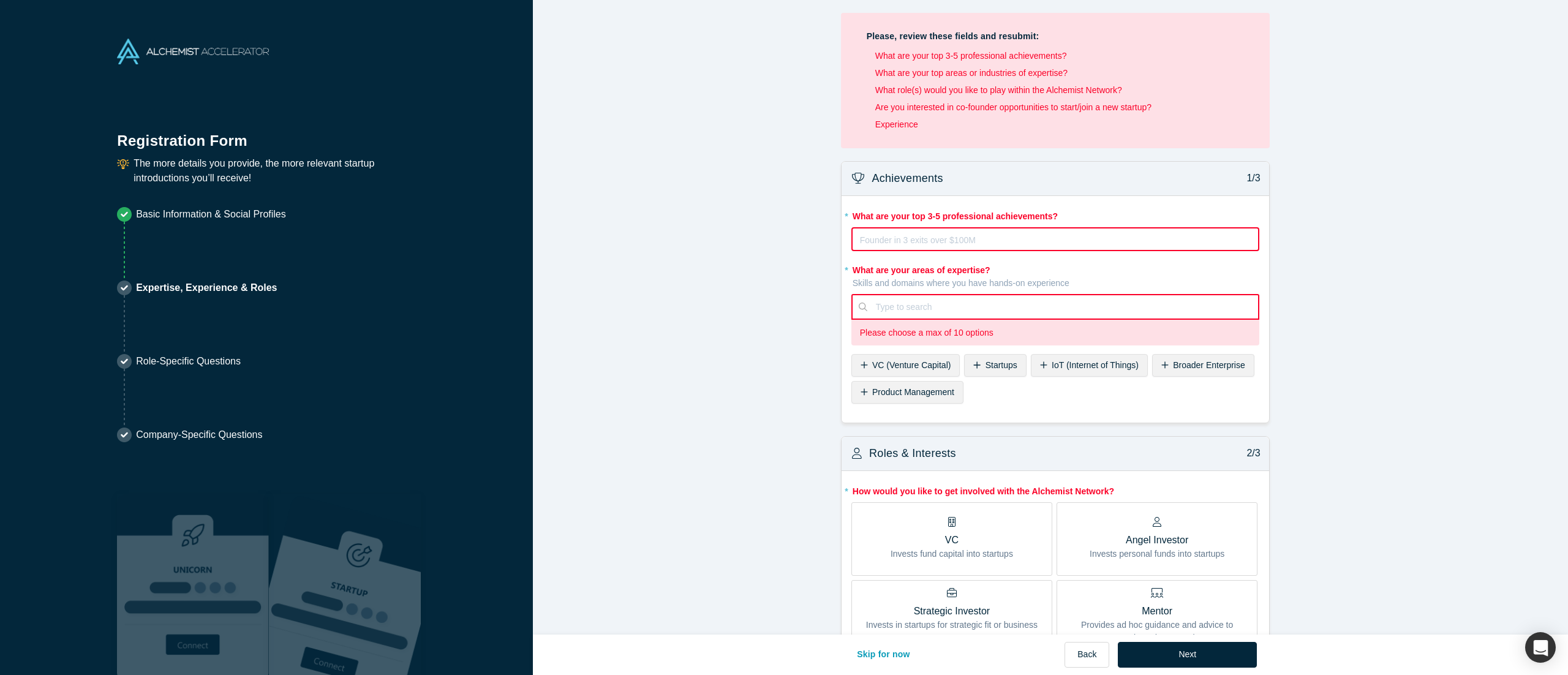
click at [128, 337] on icon at bounding box center [124, 361] width 15 height 15
click at [784, 337] on span "VC (Venture Capital)" at bounding box center [911, 365] width 78 height 10
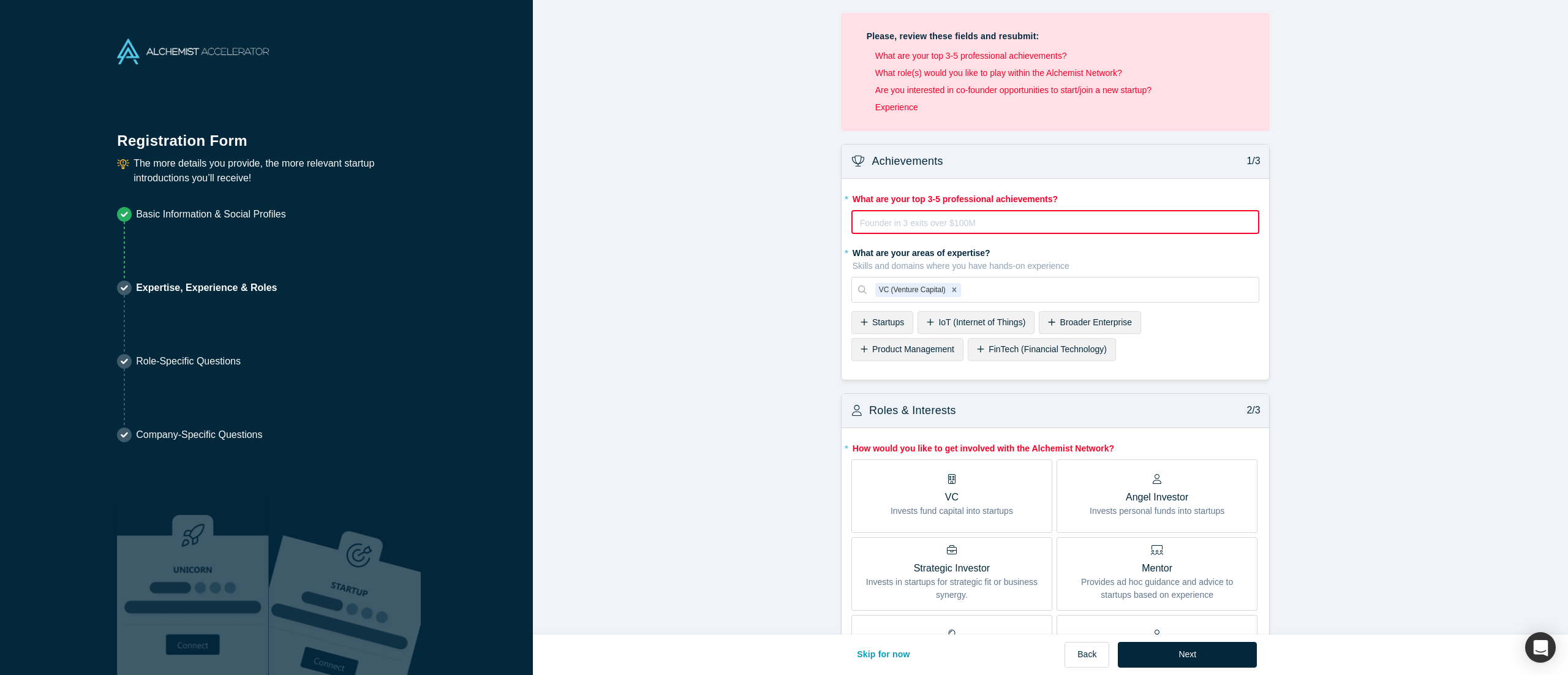
click at [784, 326] on div "Startups" at bounding box center [882, 322] width 62 height 23
click at [784, 337] on span "FinTech (Financial Technology)" at bounding box center [931, 349] width 118 height 10
click at [784, 337] on div "AI (Artificial Intelligence)" at bounding box center [912, 349] width 122 height 23
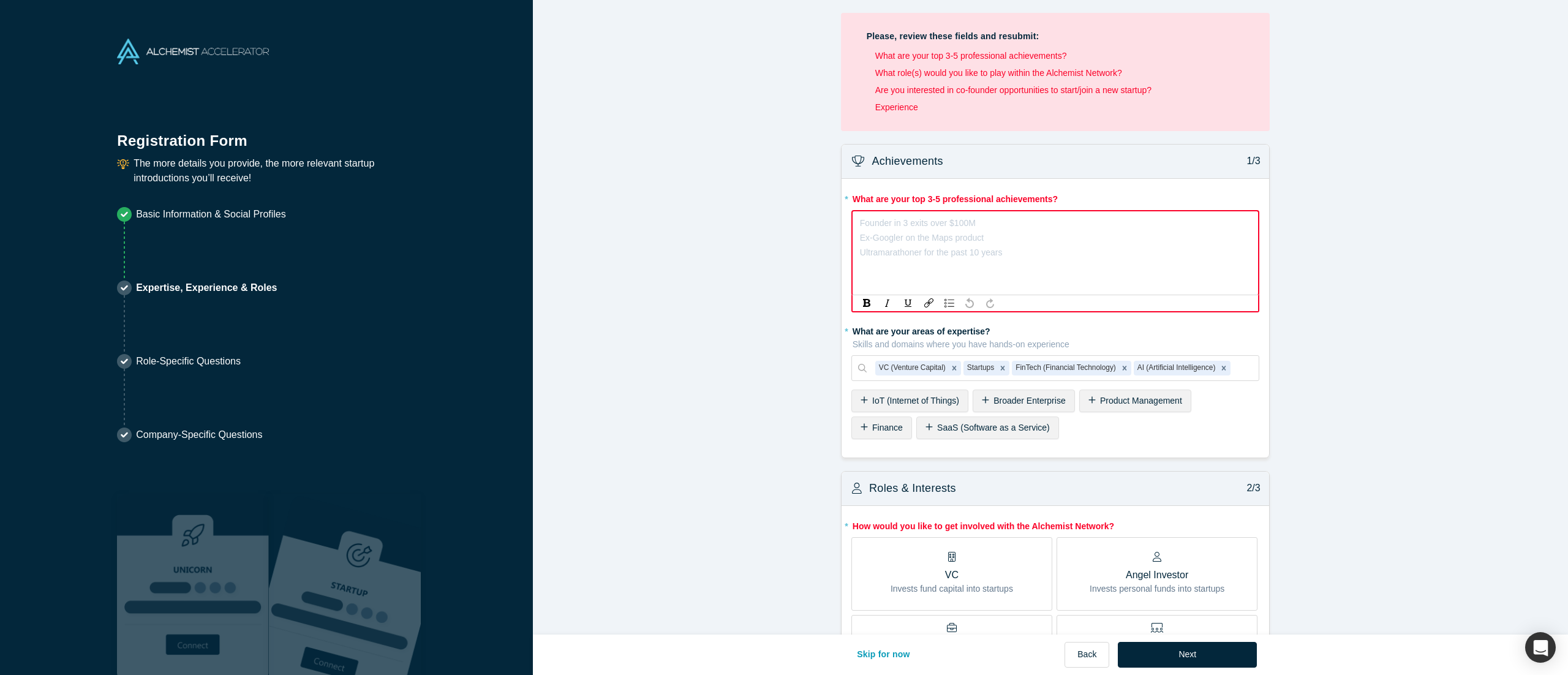
click at [784, 231] on div "Founder in 3 exits over $100M Ex-Googler on the Maps product Ultramarathoner fo…" at bounding box center [1056, 223] width 391 height 15
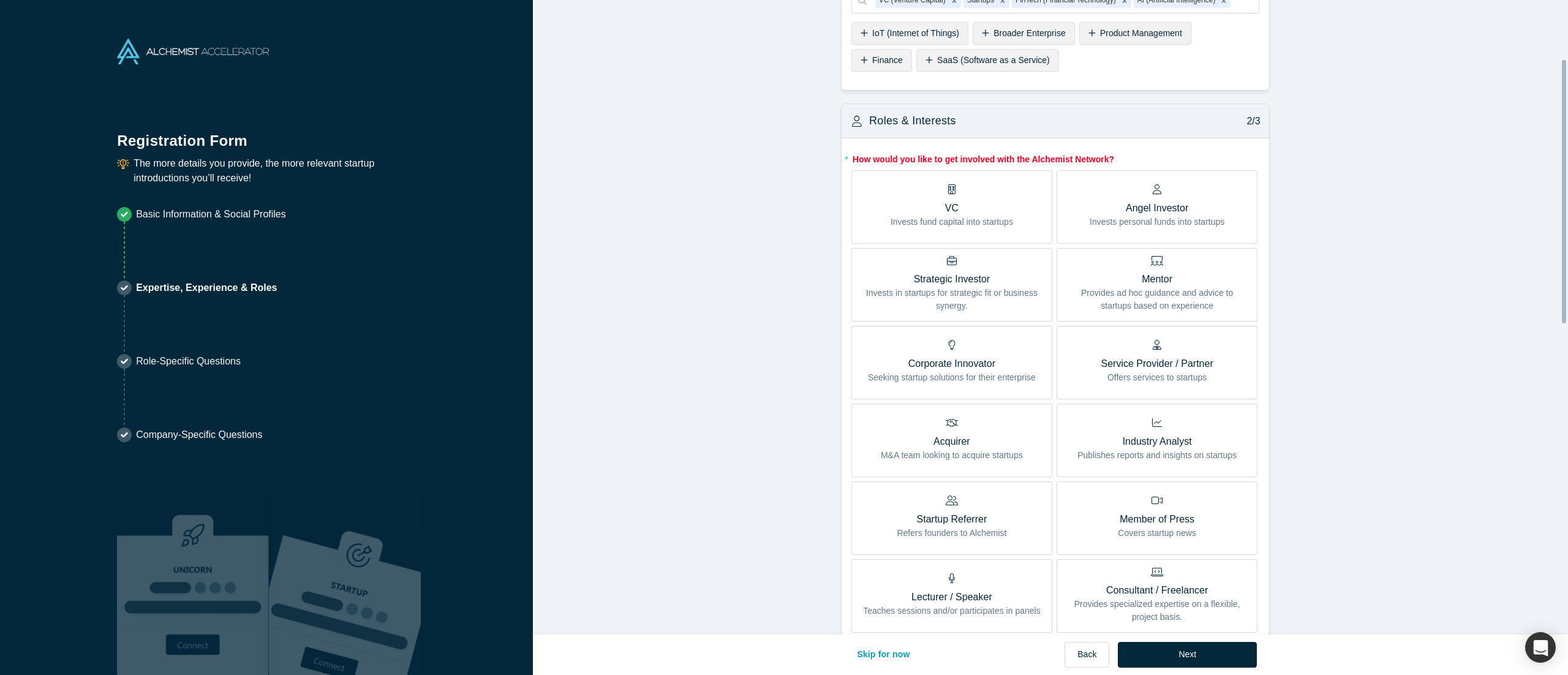
scroll to position [294, 0]
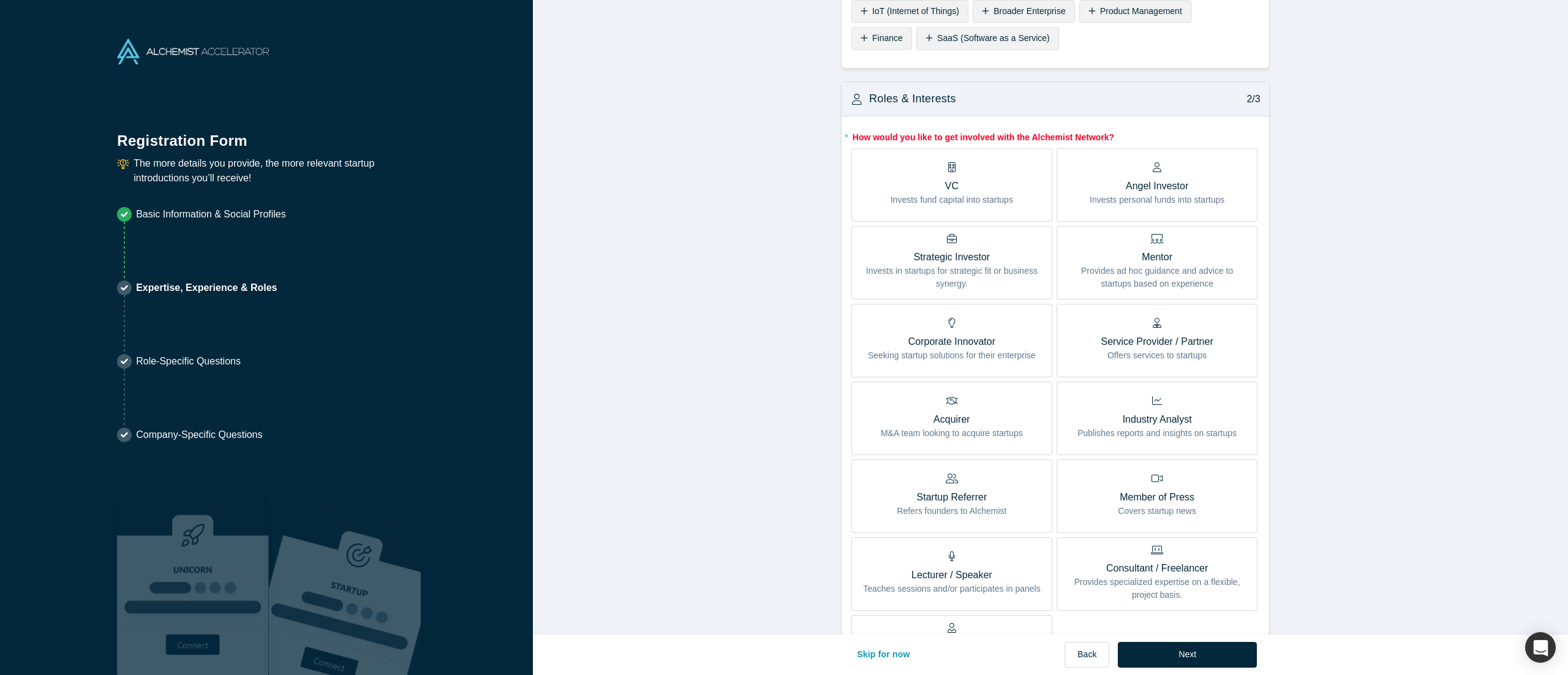
click at [784, 183] on p "VC" at bounding box center [952, 186] width 122 height 15
click at [0, 0] on input "VC Invests fund capital into startups" at bounding box center [0, 0] width 0 height 0
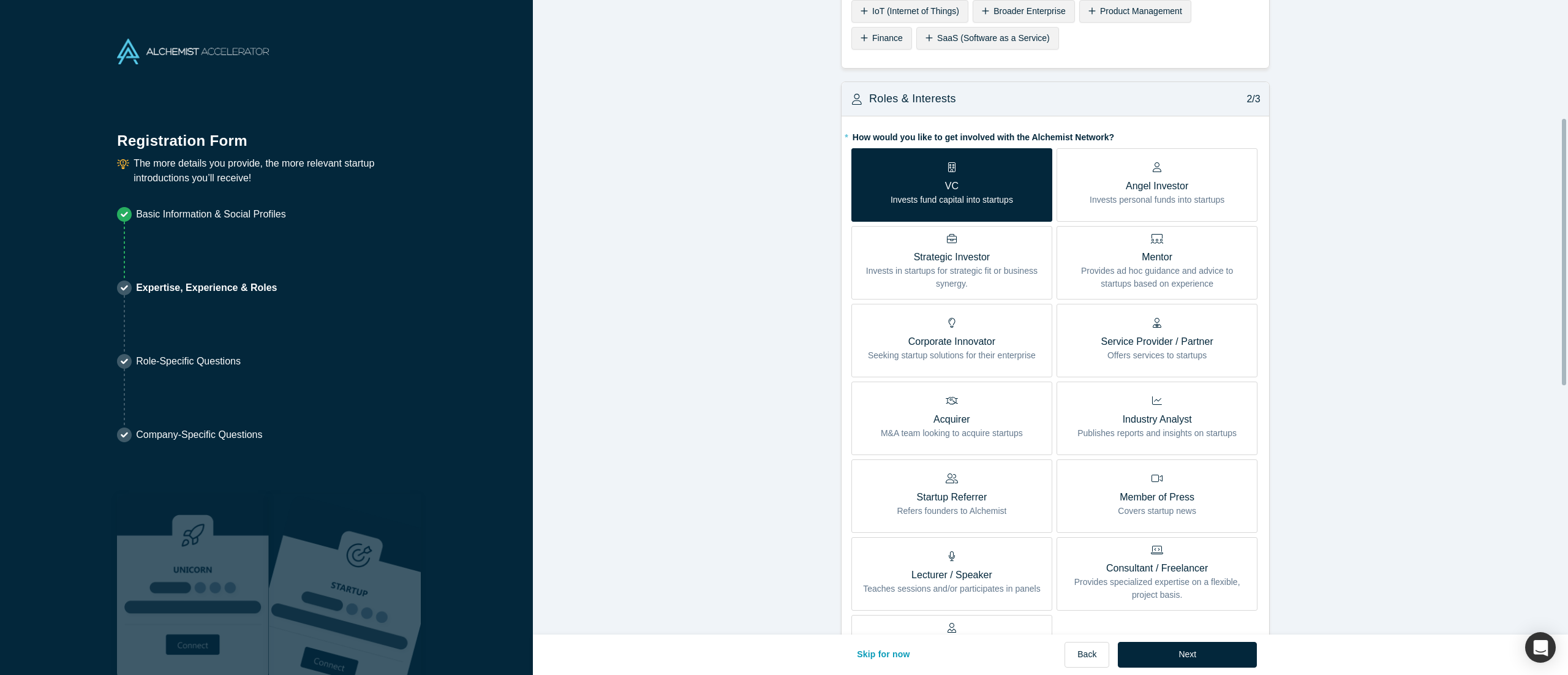
click at [780, 337] on form "Achievements 1/3 * What are your top 3-5 professional achievements? T * What ar…" at bounding box center [1055, 510] width 1044 height 1355
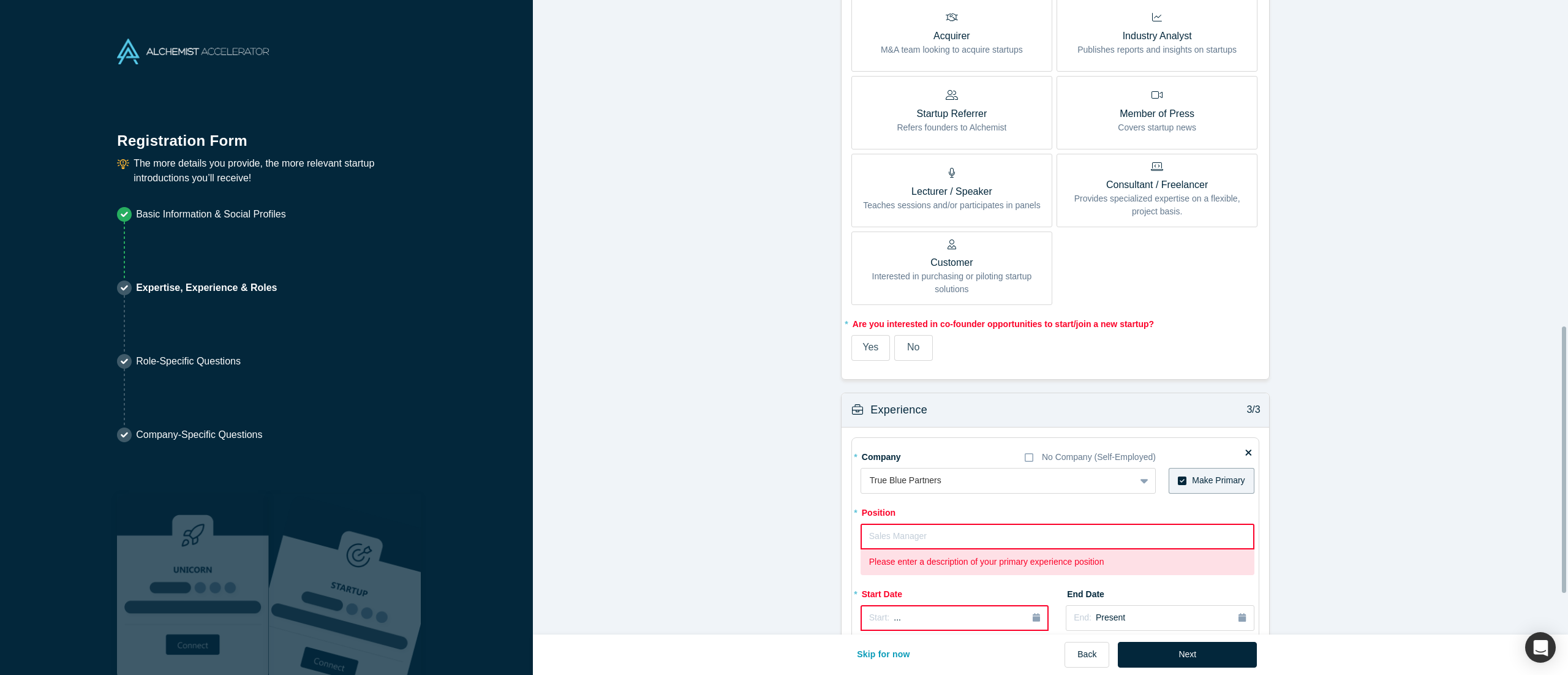
scroll to position [862, 0]
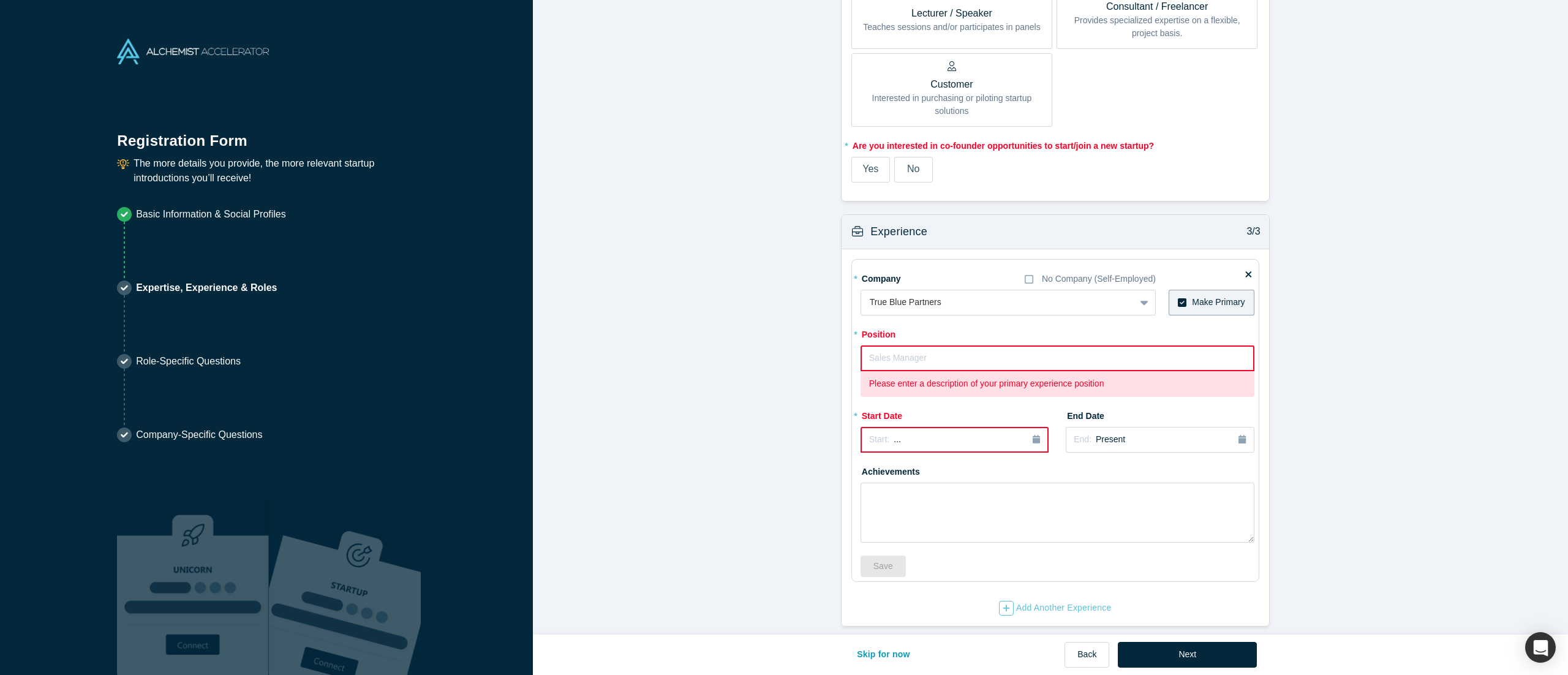
click at [784, 337] on input "text" at bounding box center [1058, 358] width 394 height 26
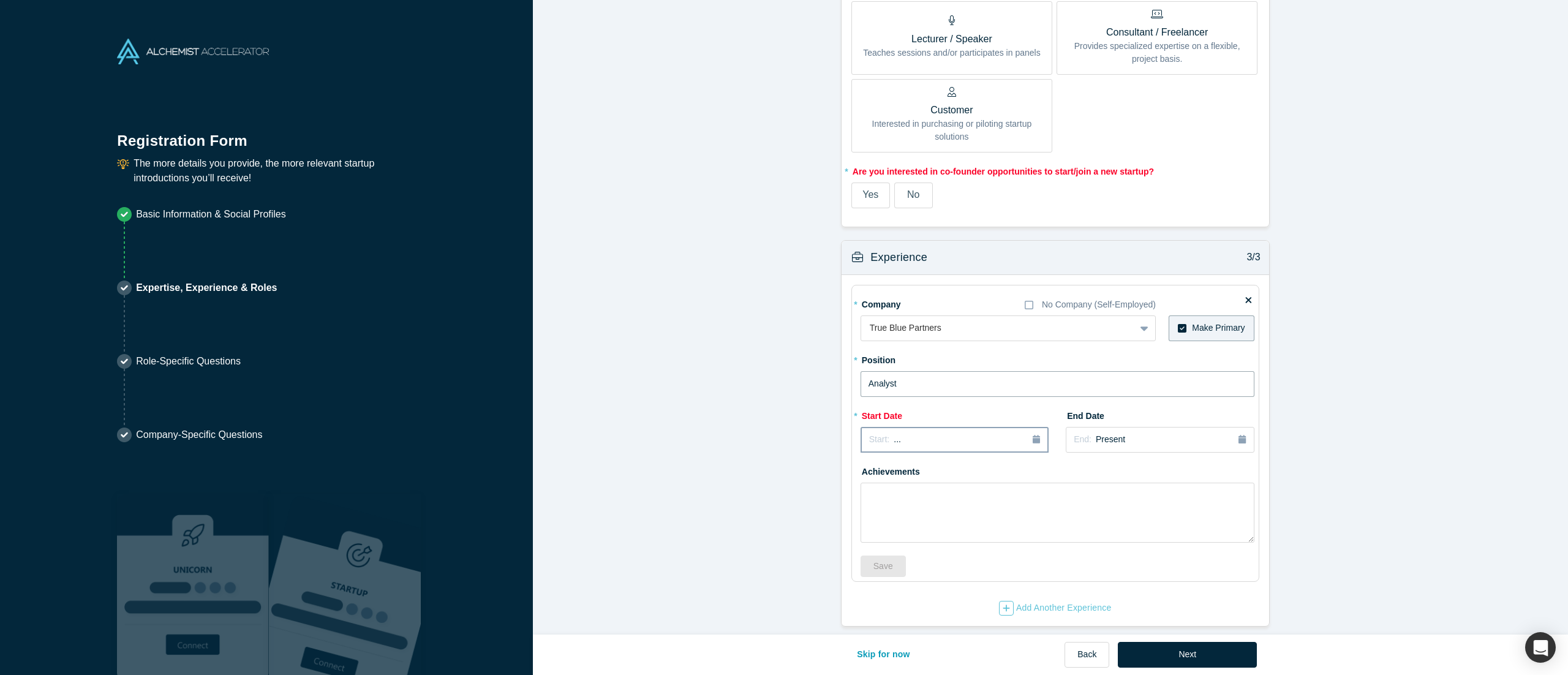
type input "Analyst"
click at [784, 337] on div "Start: ..." at bounding box center [954, 440] width 171 height 13
click at [784, 337] on div "2025" at bounding box center [927, 474] width 134 height 26
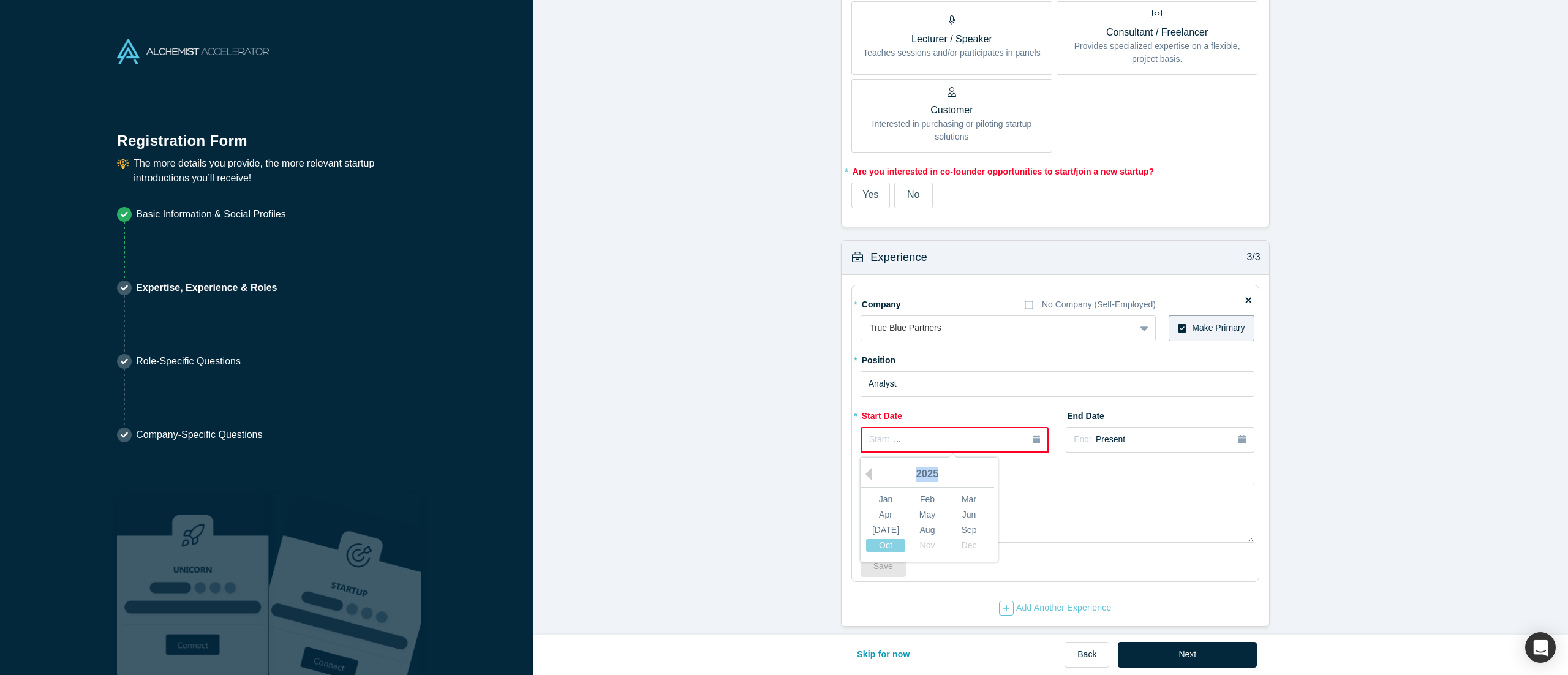
click at [784, 337] on div "2025" at bounding box center [927, 474] width 134 height 26
drag, startPoint x: 865, startPoint y: 452, endPoint x: 932, endPoint y: 457, distance: 67.2
click at [784, 337] on div "2025" at bounding box center [927, 474] width 134 height 26
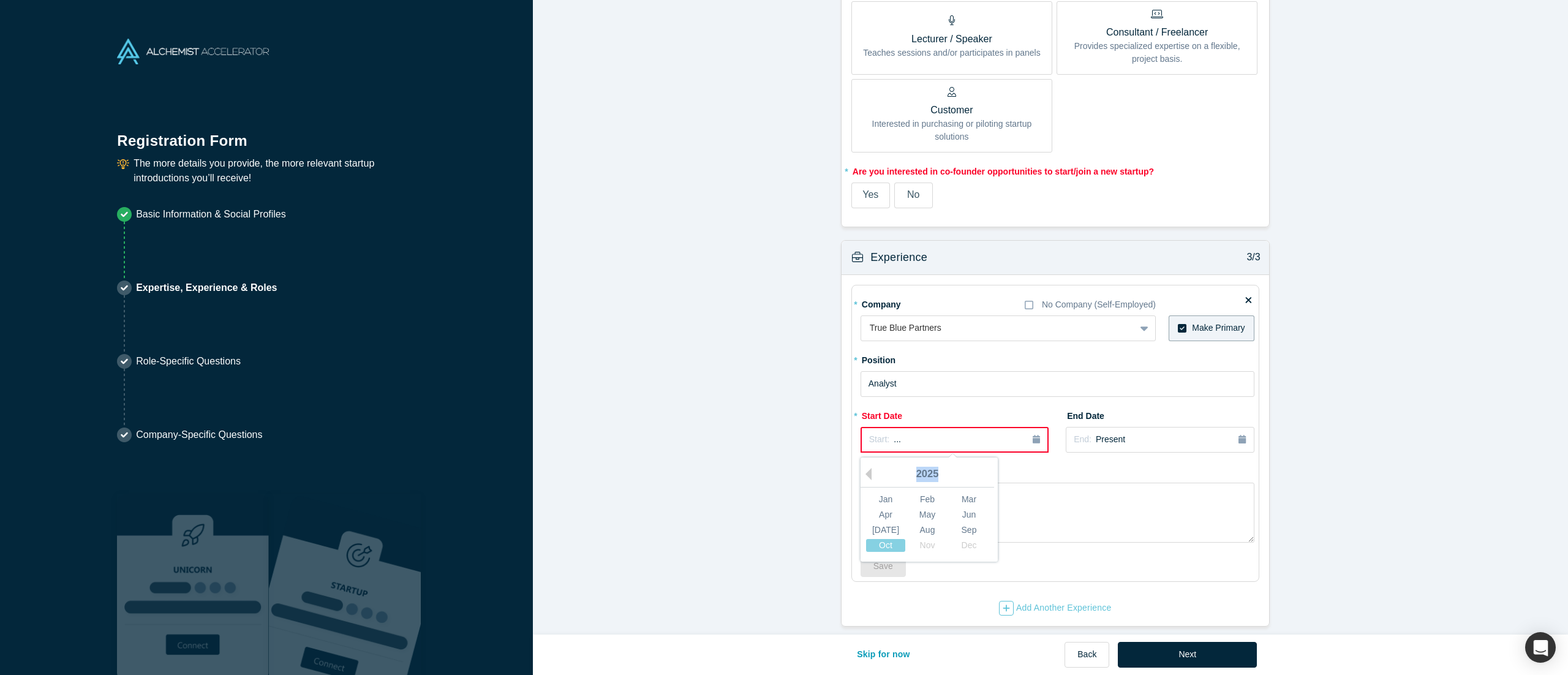
click at [784, 337] on div "2025" at bounding box center [927, 474] width 134 height 26
click at [784, 337] on button "Previous Year" at bounding box center [865, 474] width 12 height 12
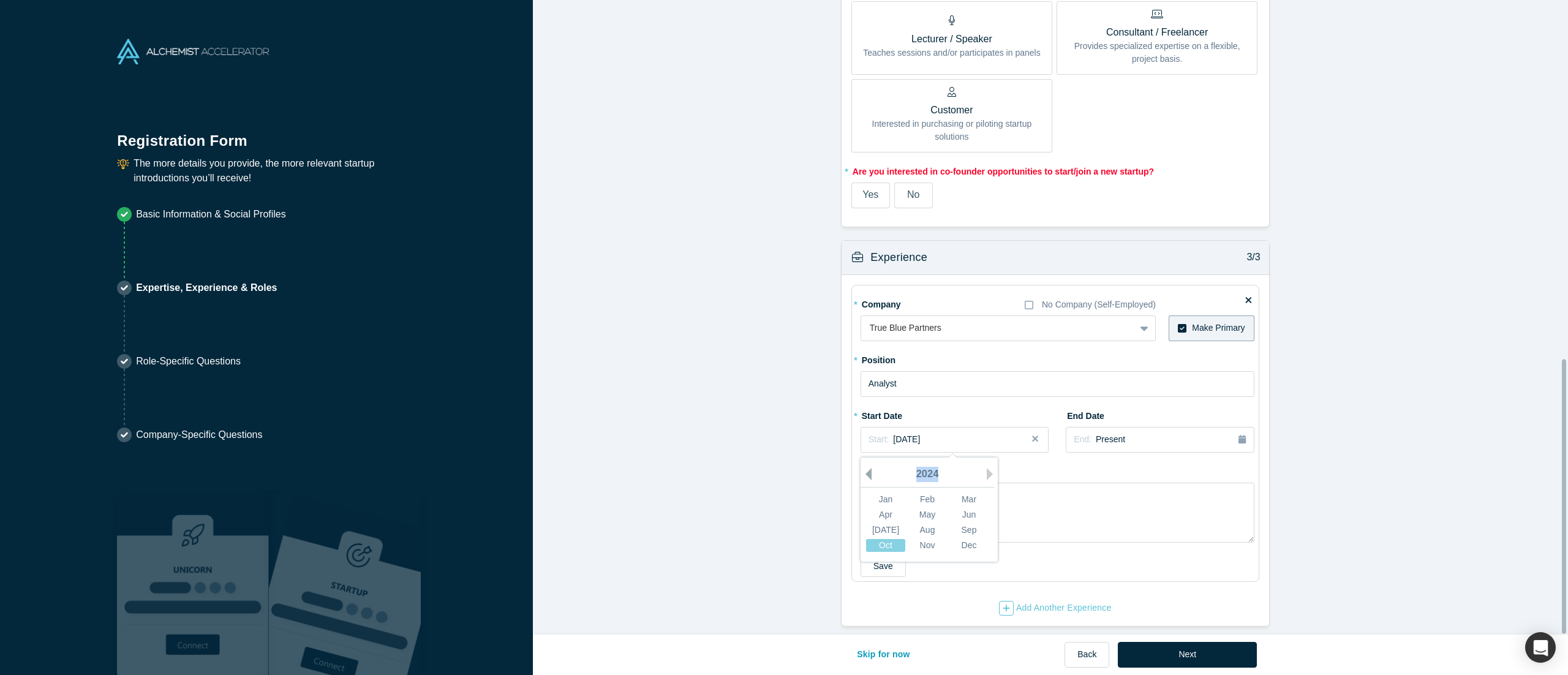
scroll to position [819, 0]
click at [784, 337] on button "Previous Year" at bounding box center [865, 474] width 12 height 12
click at [784, 337] on button "Next Year" at bounding box center [993, 474] width 12 height 12
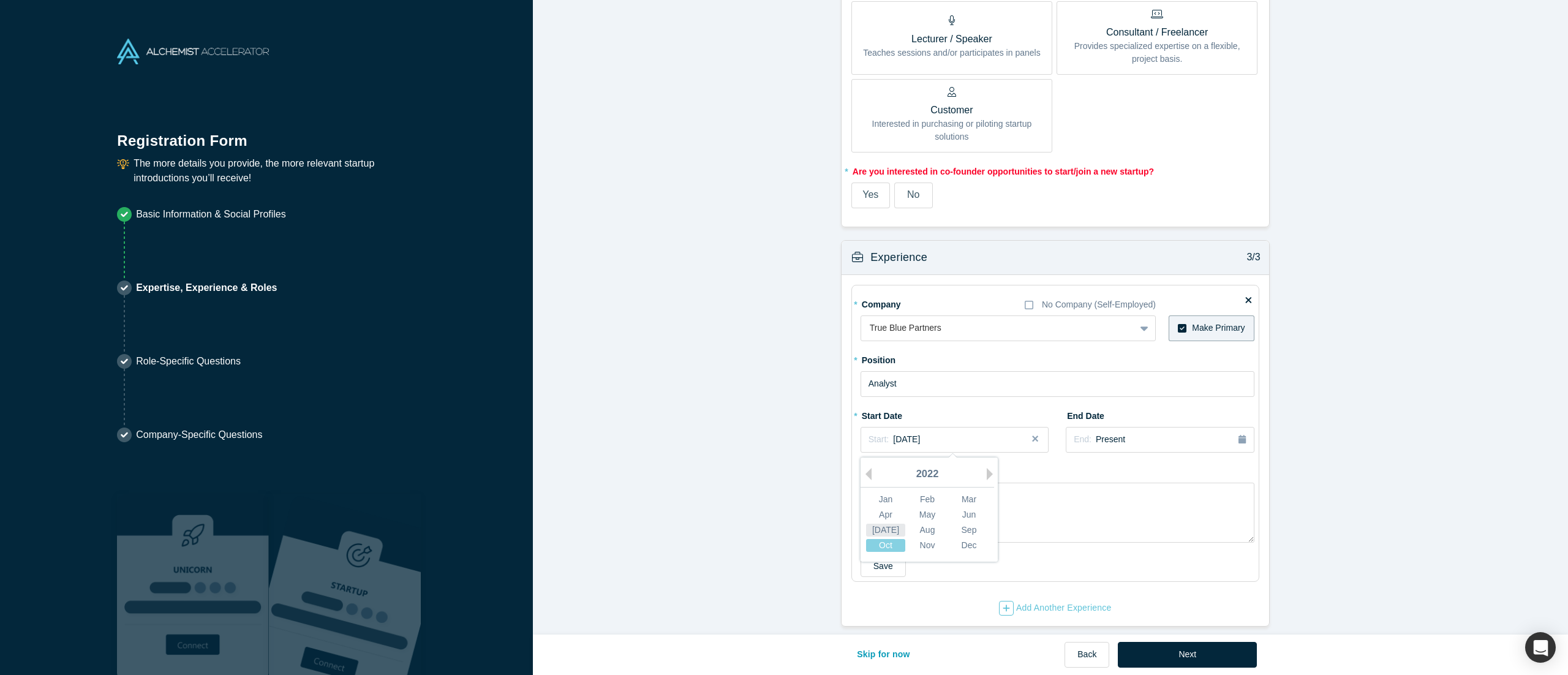
click at [784, 337] on div "[DATE]" at bounding box center [885, 529] width 39 height 13
click at [784, 337] on button "Next" at bounding box center [1187, 654] width 139 height 26
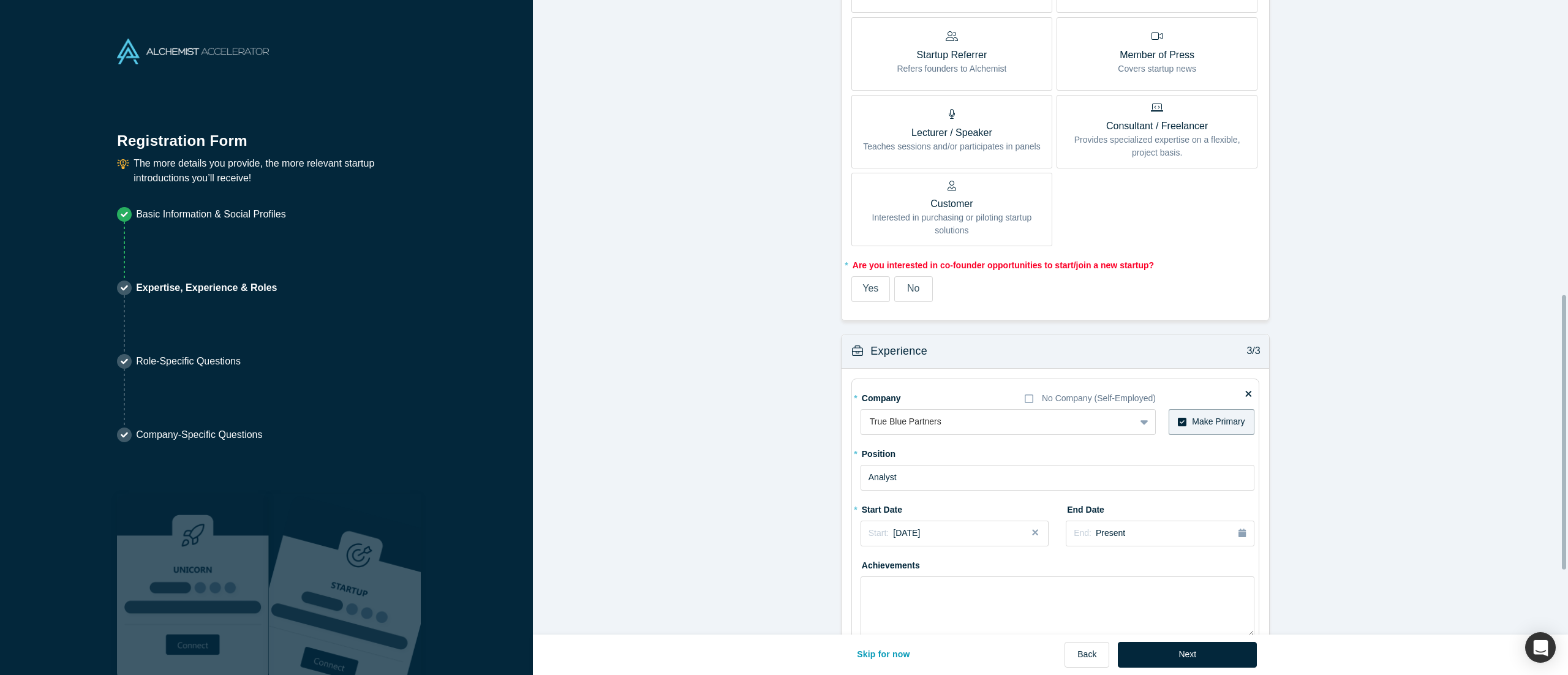
scroll to position [672, 0]
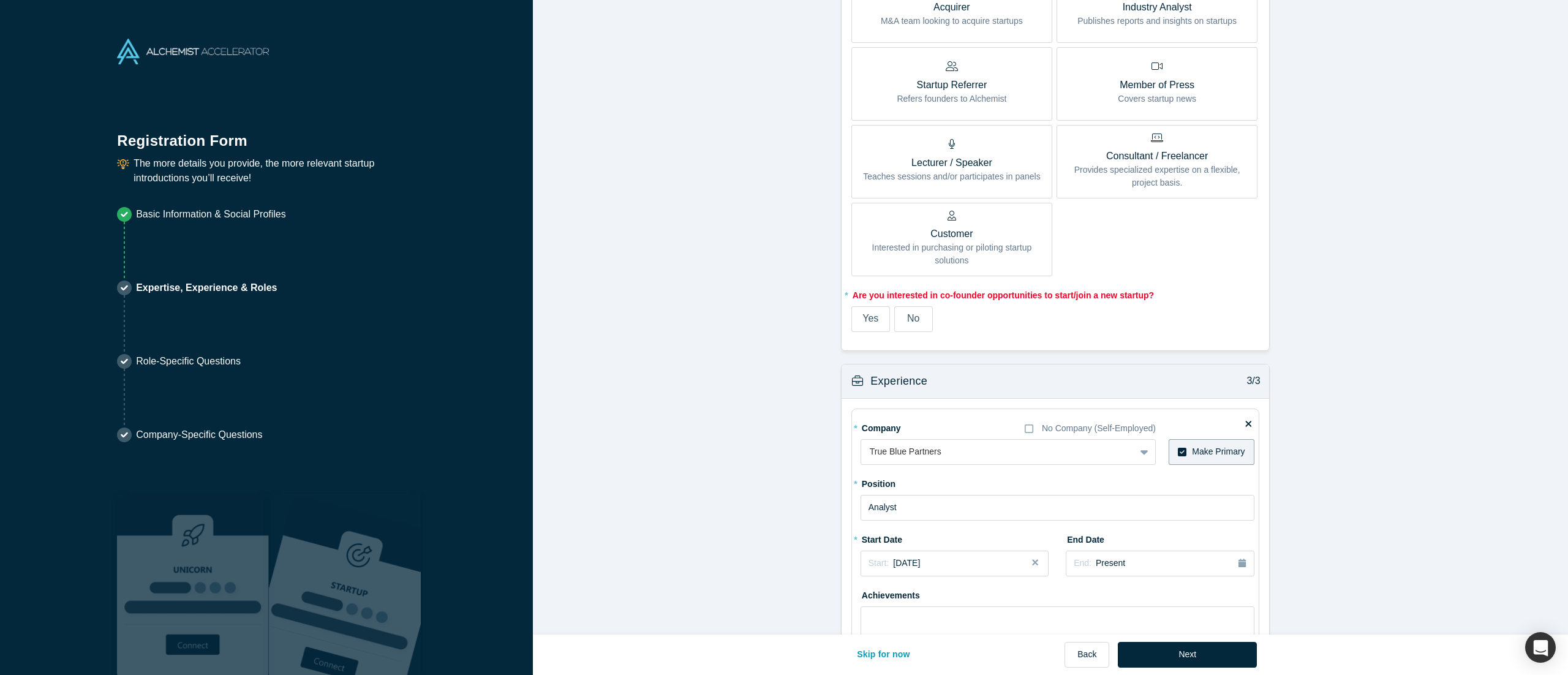
click at [784, 337] on fieldset "* How would you like to get involved with the Alchemist Network? VC Invests fun…" at bounding box center [1056, 28] width 408 height 626
click at [784, 320] on label "No" at bounding box center [913, 319] width 39 height 26
click at [0, 0] on input "No" at bounding box center [0, 0] width 0 height 0
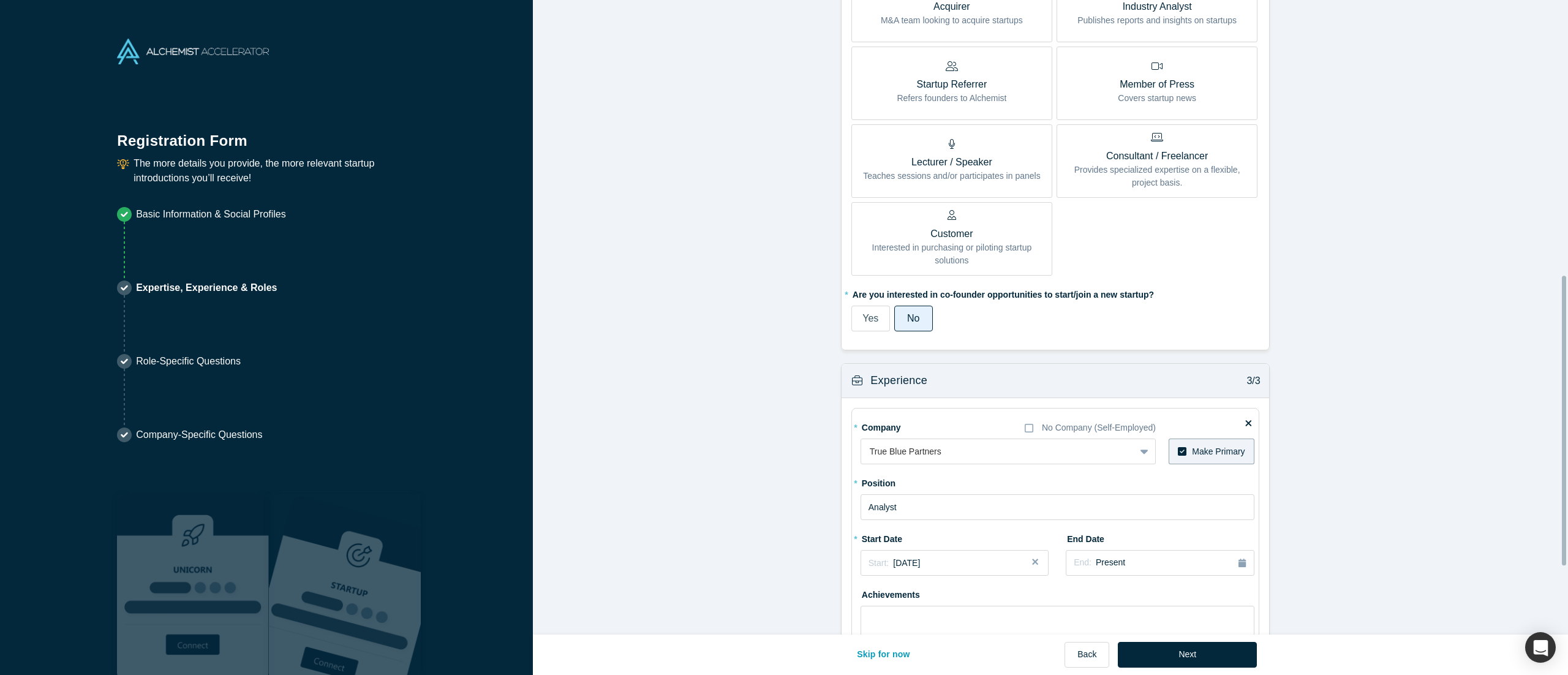
click at [758, 337] on form "Achievements 1/3 * What are your top 3-5 professional achievements? T * What ar…" at bounding box center [1055, 84] width 1044 height 1329
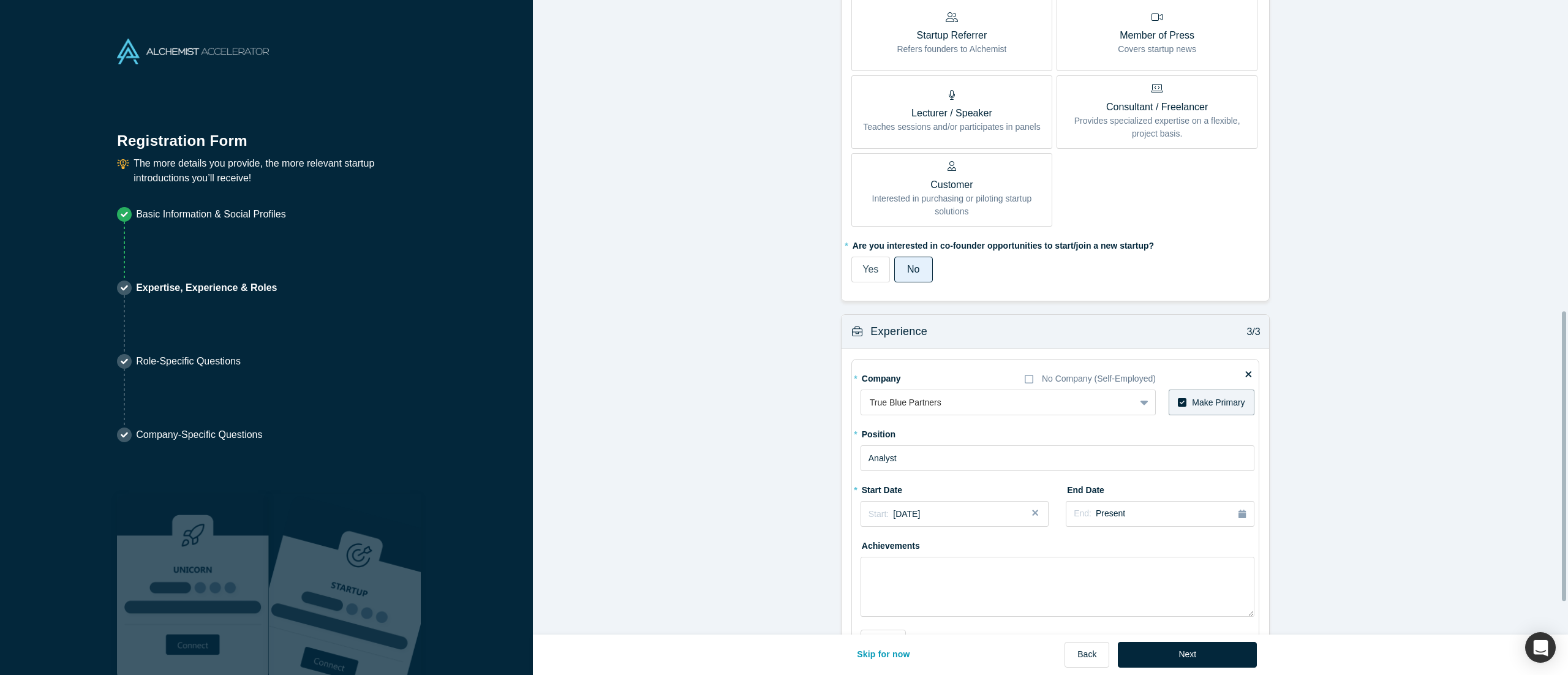
scroll to position [739, 0]
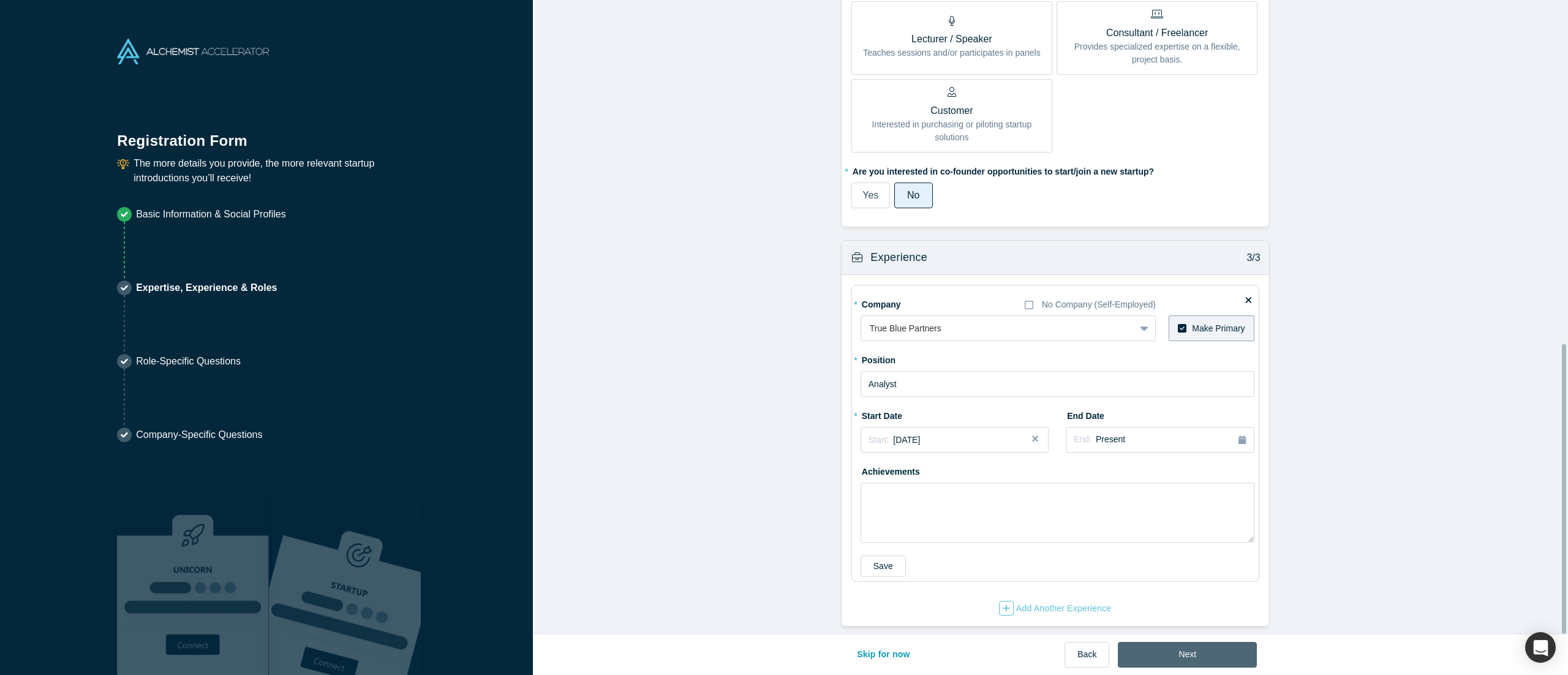
drag, startPoint x: 1167, startPoint y: 636, endPoint x: 1175, endPoint y: 652, distance: 17.9
click at [784, 337] on div "Skip for now Back Next" at bounding box center [1050, 655] width 413 height 41
click at [784, 337] on button "Next" at bounding box center [1187, 654] width 139 height 26
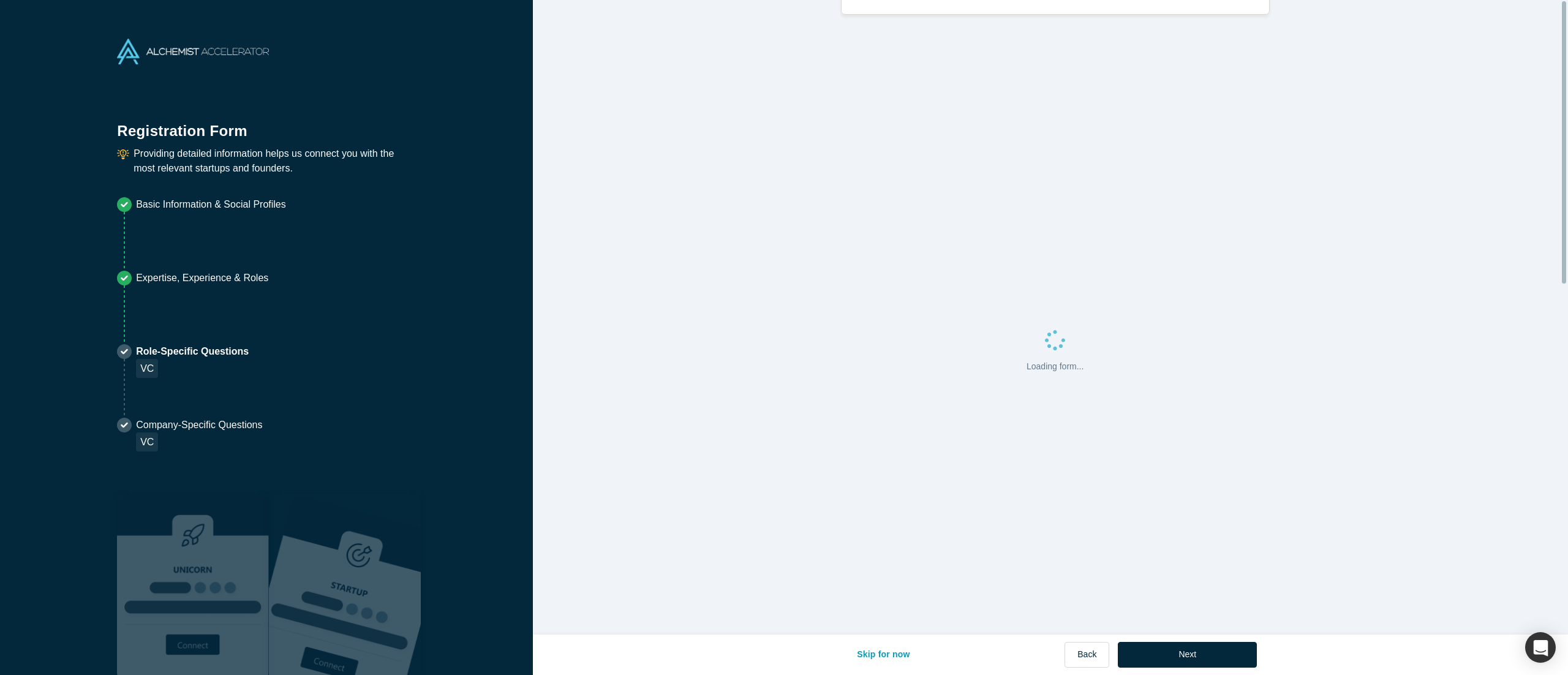
scroll to position [0, 0]
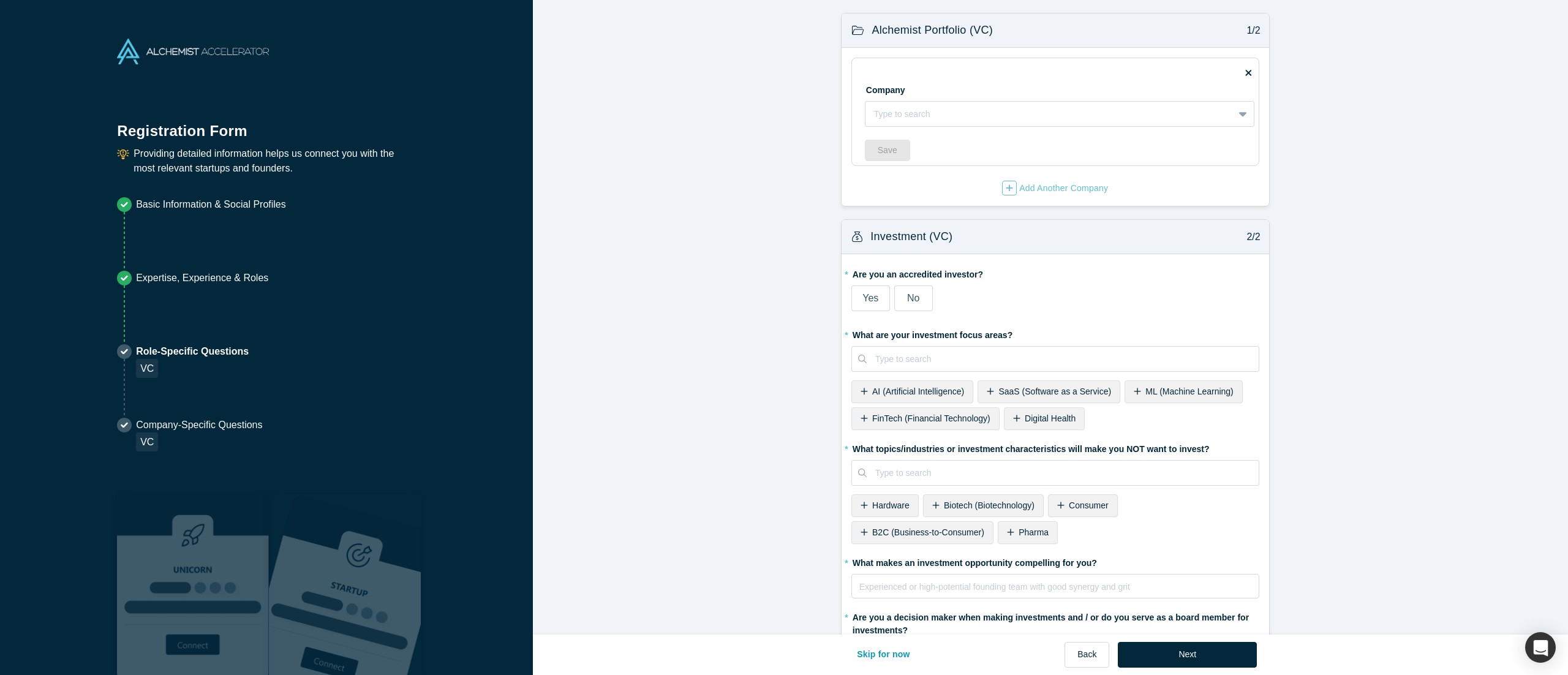
click at [784, 141] on form "Alchemist Portfolio (VC) 1/2 Company Type to search To pick up a draggable item…" at bounding box center [1055, 383] width 1044 height 741
click at [712, 337] on form "Alchemist Portfolio (VC) 1/2 Company Type to search To pick up a draggable item…" at bounding box center [1055, 383] width 1044 height 741
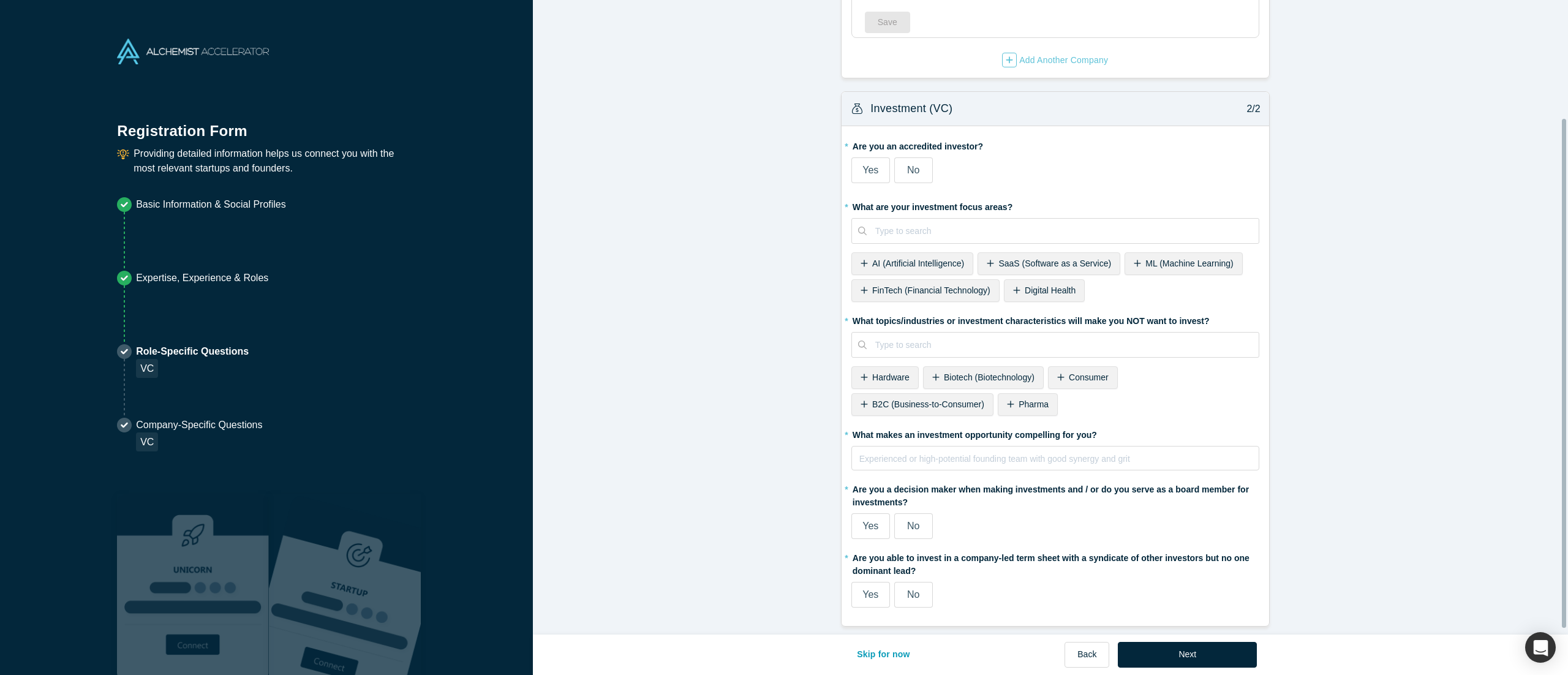
scroll to position [152, 0]
click at [784, 125] on form "Alchemist Portfolio (VC) 1/2 Company Type to search To pick up a draggable item…" at bounding box center [1055, 256] width 1044 height 741
click at [764, 337] on form "Alchemist Portfolio (VC) 1/2 Company Type to search To pick up a draggable item…" at bounding box center [1055, 256] width 1044 height 741
click at [784, 337] on button "Skip for now" at bounding box center [883, 654] width 79 height 26
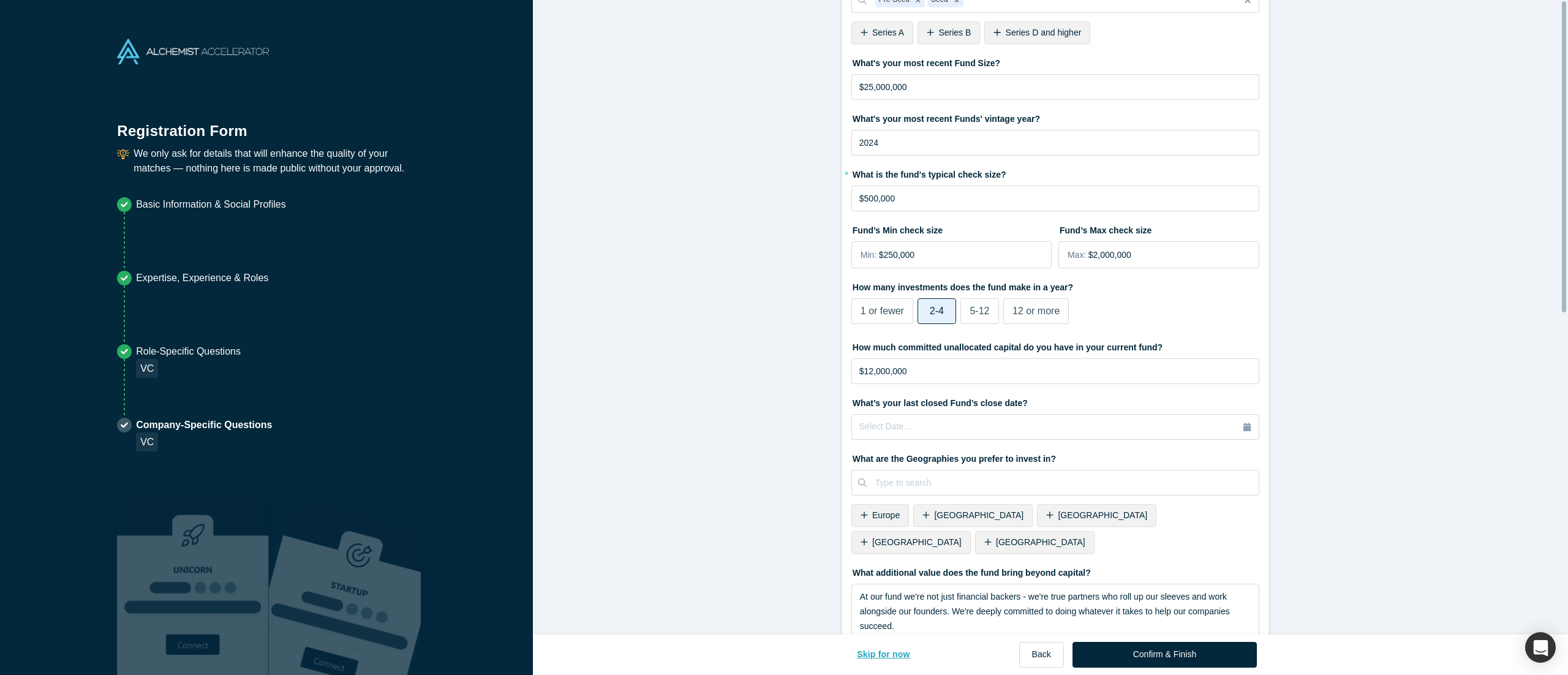
scroll to position [0, 0]
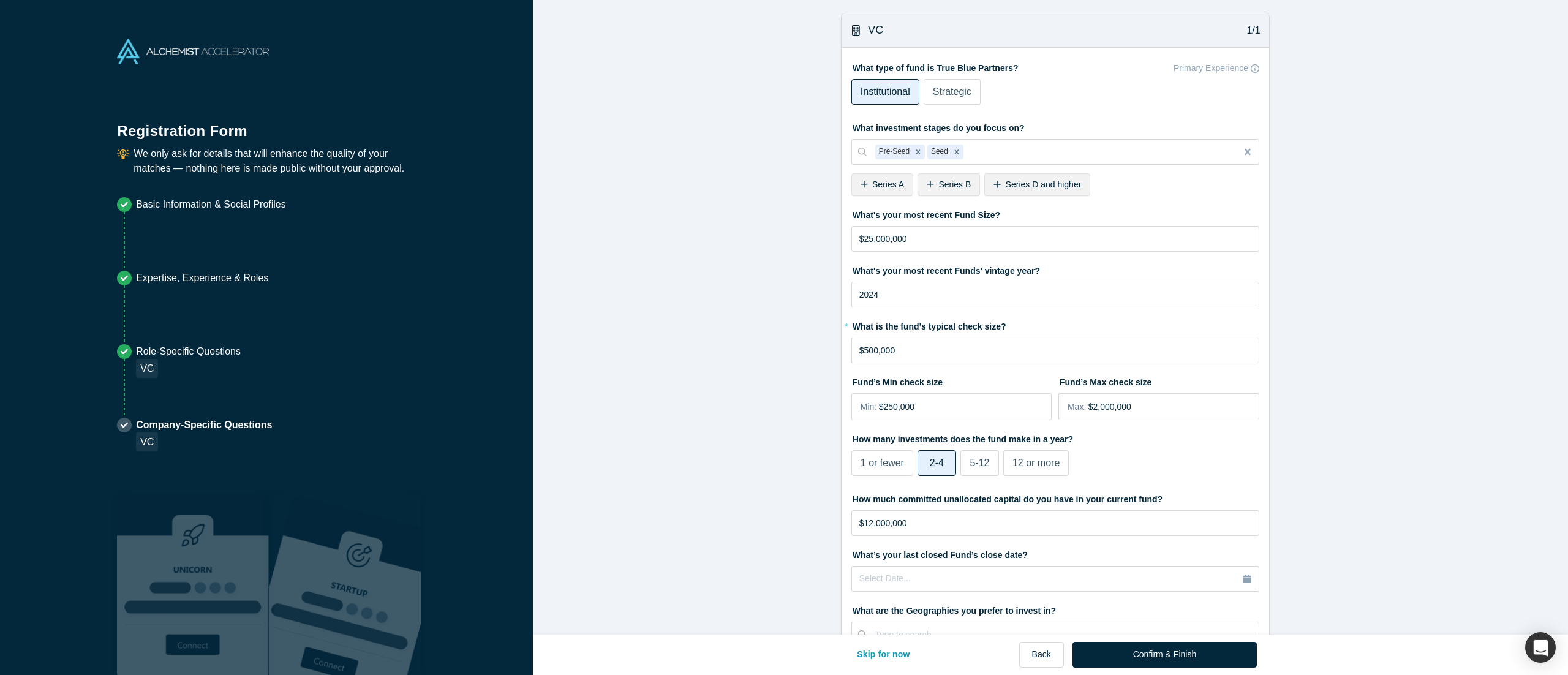
click at [784, 264] on form "VC 1/1 What type of fund is True Blue Partners? Primary Experience Institutiona…" at bounding box center [1055, 646] width 1044 height 1267
click at [131, 337] on icon at bounding box center [124, 425] width 15 height 15
click at [758, 260] on form "VC 1/1 What type of fund is True Blue Partners? Primary Experience Institutiona…" at bounding box center [1055, 646] width 1044 height 1267
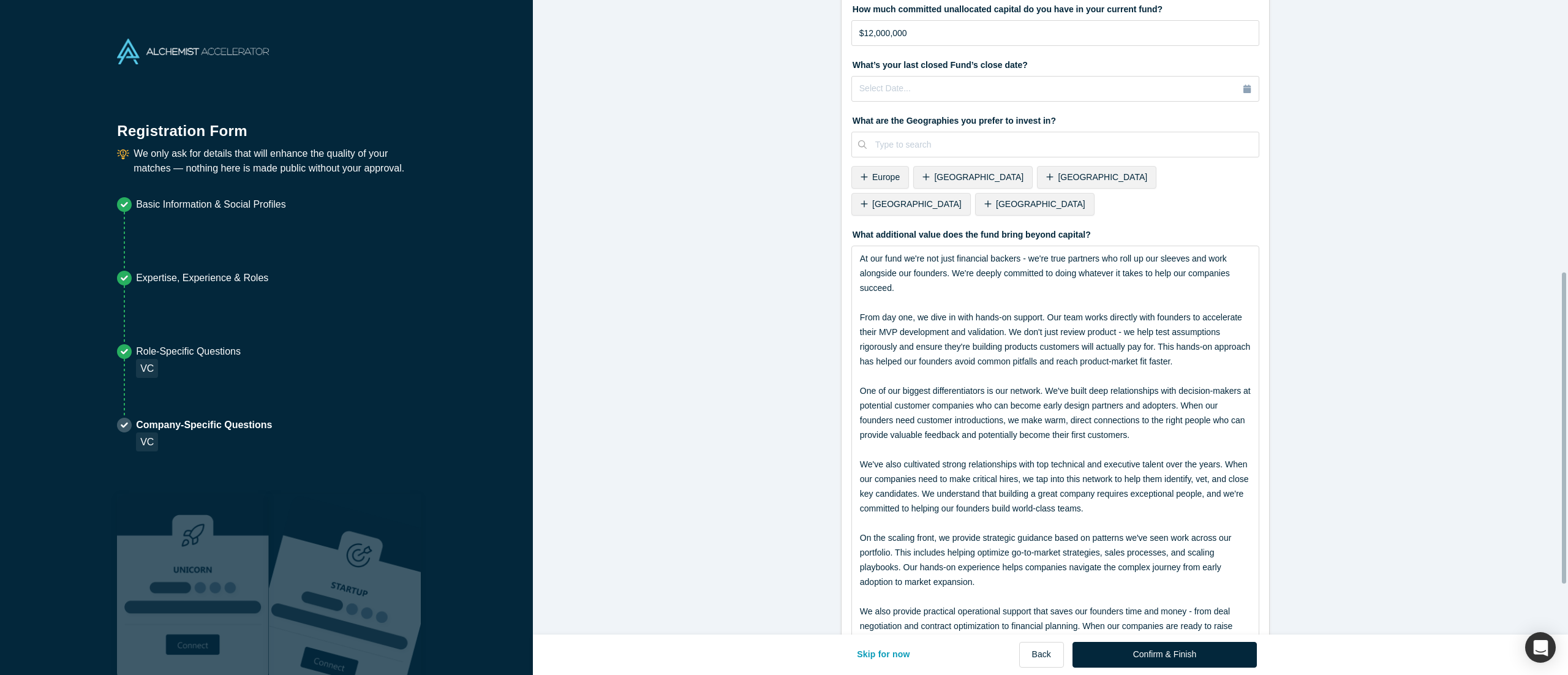
scroll to position [647, 0]
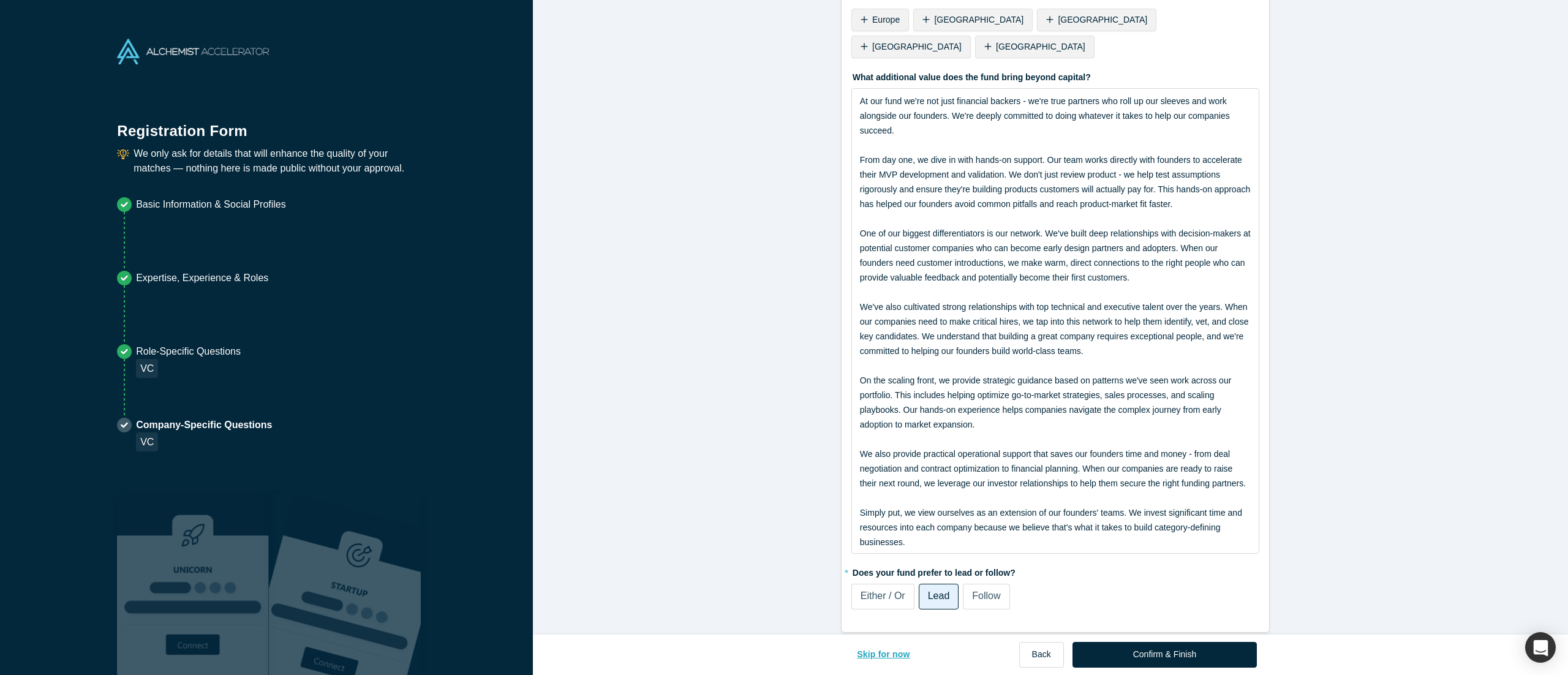
click at [784, 337] on button "Skip for now" at bounding box center [883, 654] width 79 height 26
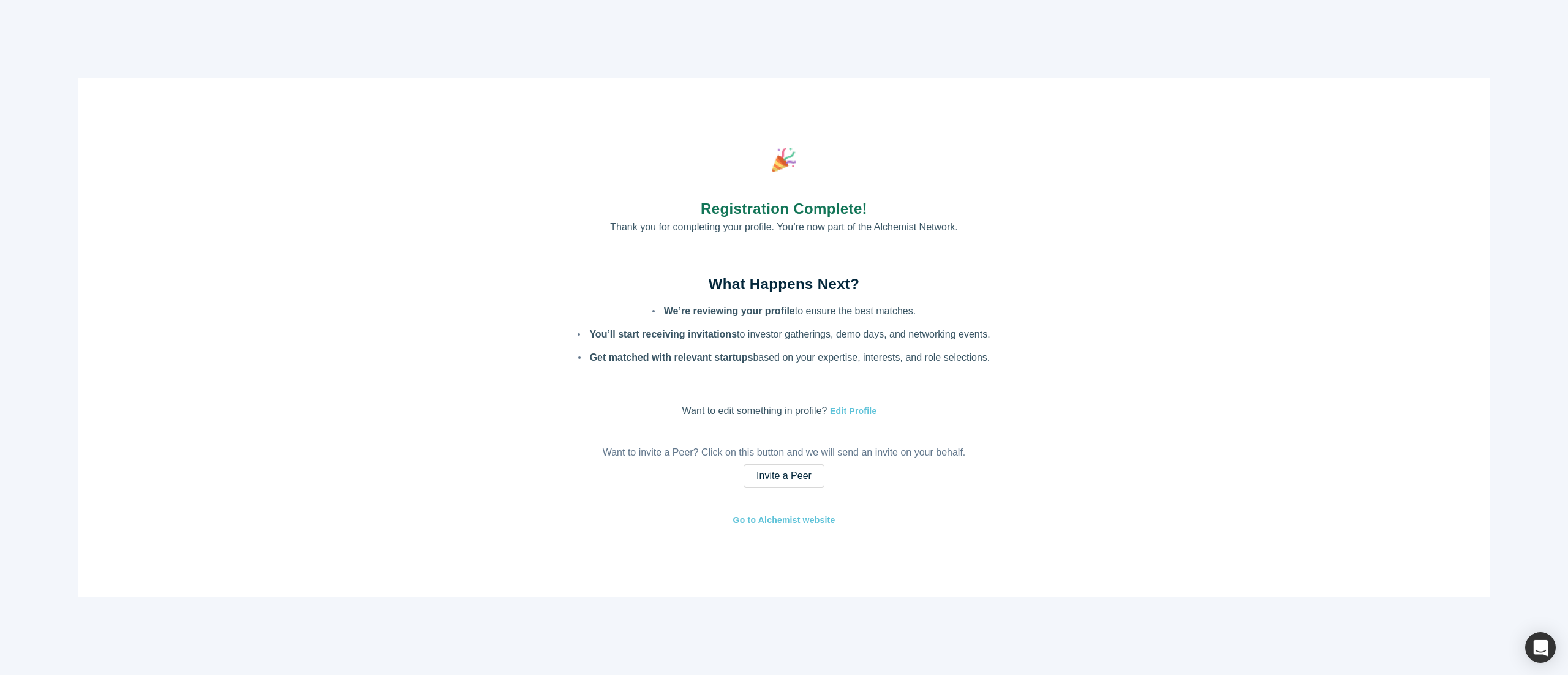
click at [784, 229] on div "Registration Complete! Thank you for completing your profile. You’re now part o…" at bounding box center [784, 338] width 1411 height 518
